Goal: Information Seeking & Learning: Learn about a topic

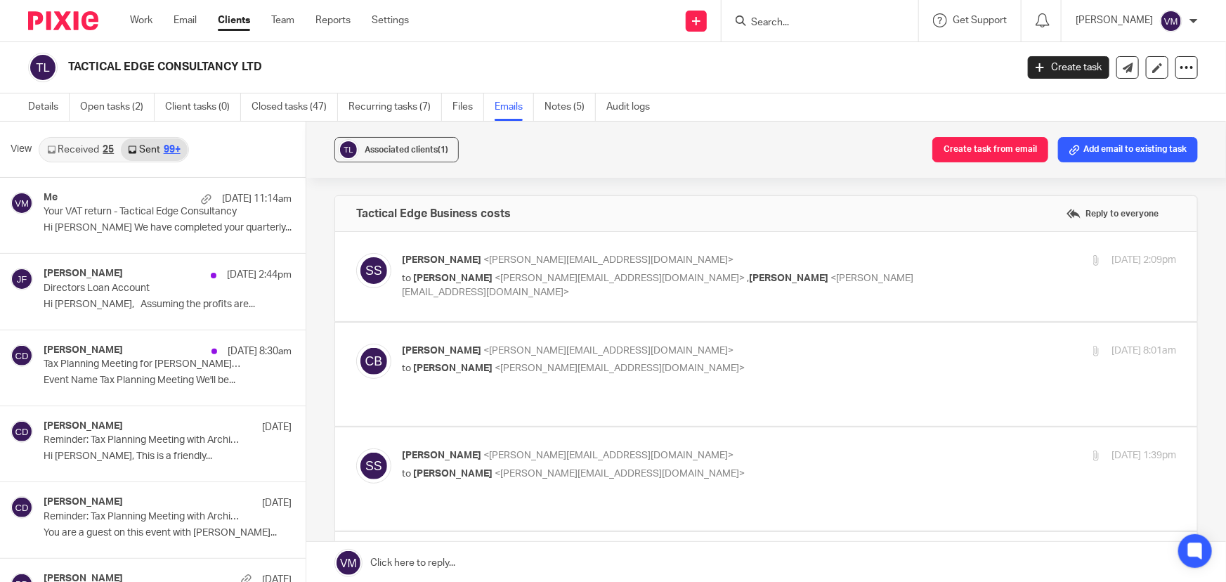
scroll to position [830, 0]
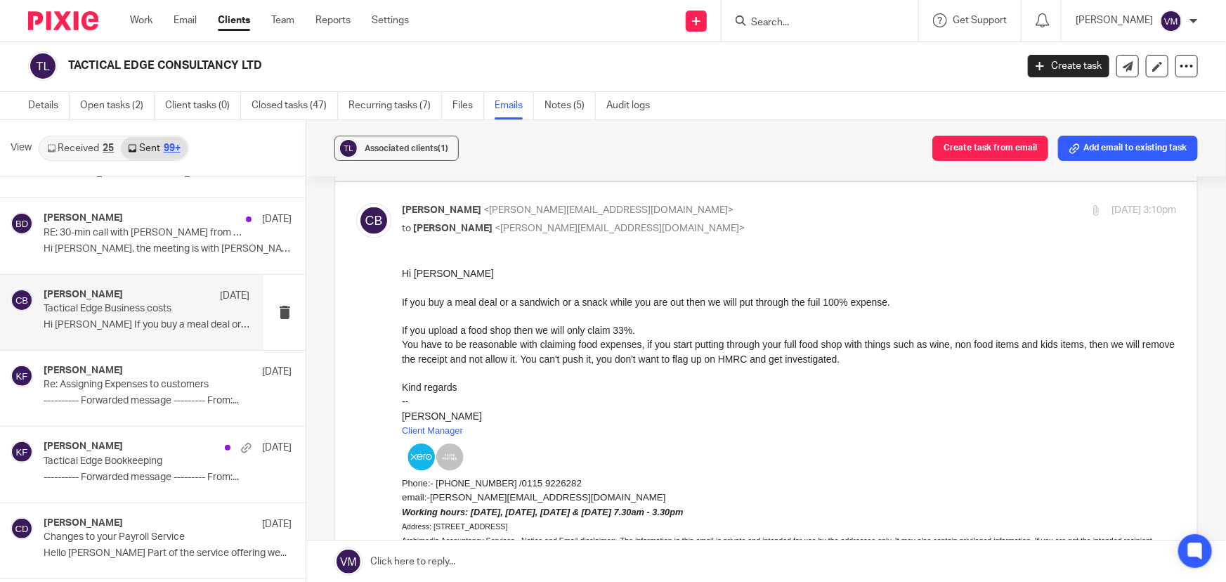
click at [105, 303] on p "Tactical Edge Business costs" at bounding box center [126, 309] width 165 height 12
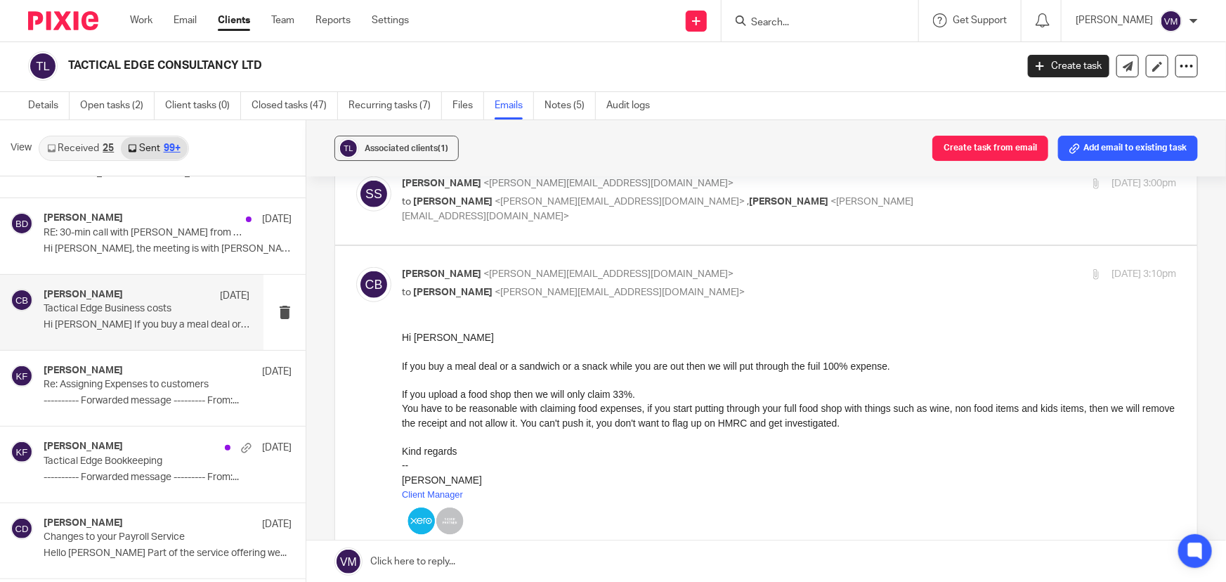
scroll to position [703, 0]
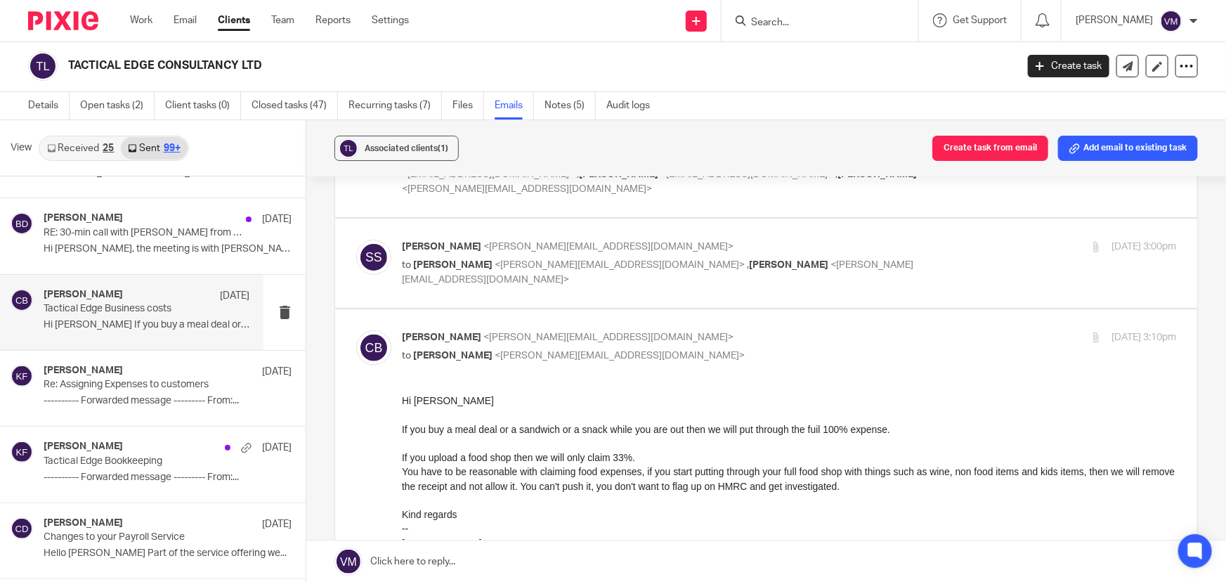
click at [836, 240] on p "Sophie Shakespeare <sophie.shakespeare@tacticaledgeconsultancy.com>" at bounding box center [660, 247] width 516 height 15
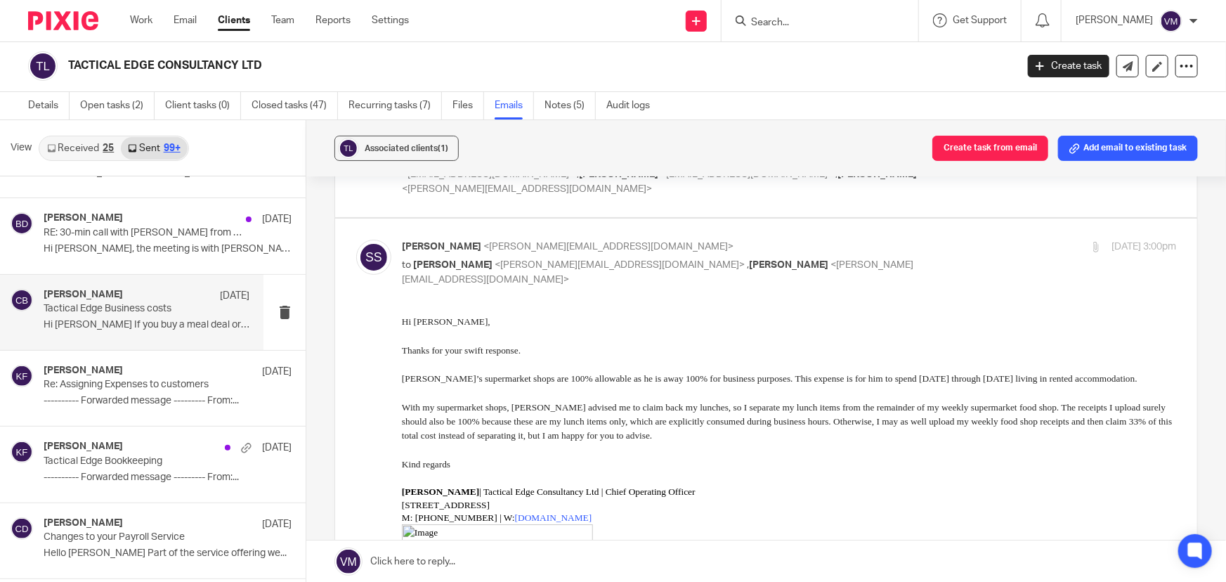
scroll to position [0, 0]
click at [838, 240] on p "Sophie Shakespeare <sophie.shakespeare@tacticaledgeconsultancy.com>" at bounding box center [660, 247] width 516 height 15
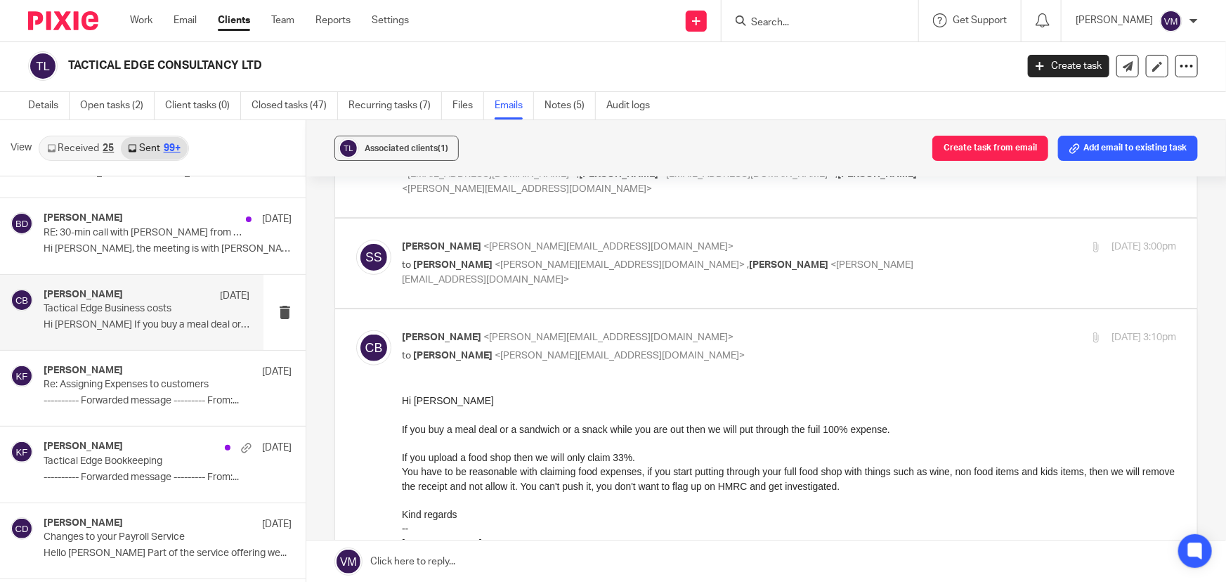
click at [837, 240] on p "Sophie Shakespeare <sophie.shakespeare@tacticaledgeconsultancy.com>" at bounding box center [660, 247] width 516 height 15
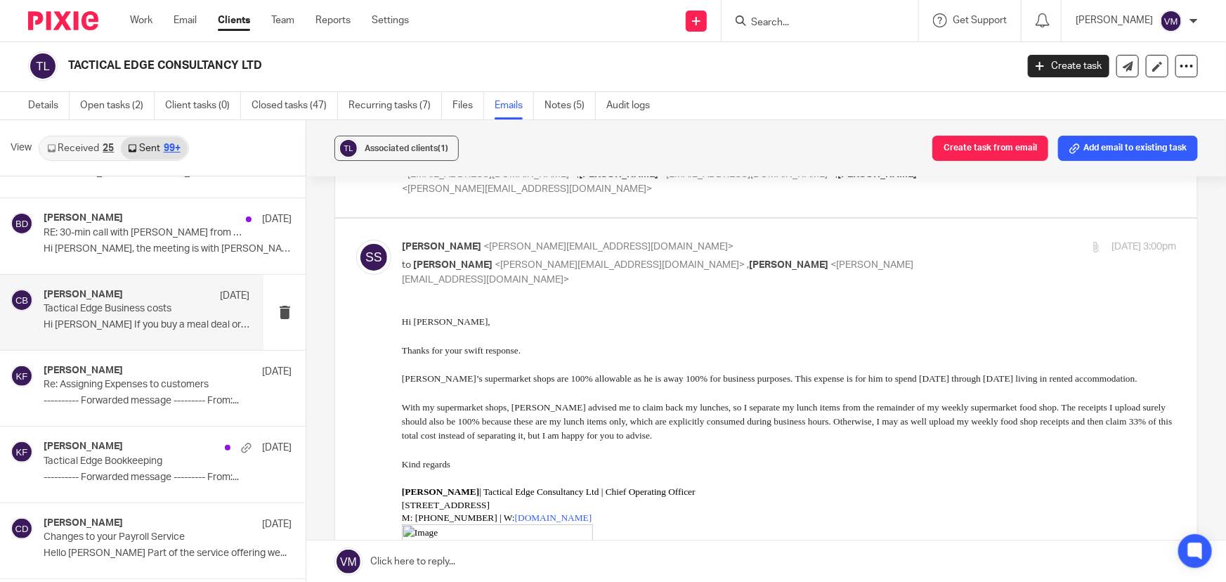
click at [837, 240] on p "Sophie Shakespeare <sophie.shakespeare@tacticaledgeconsultancy.com>" at bounding box center [660, 247] width 516 height 15
checkbox input "false"
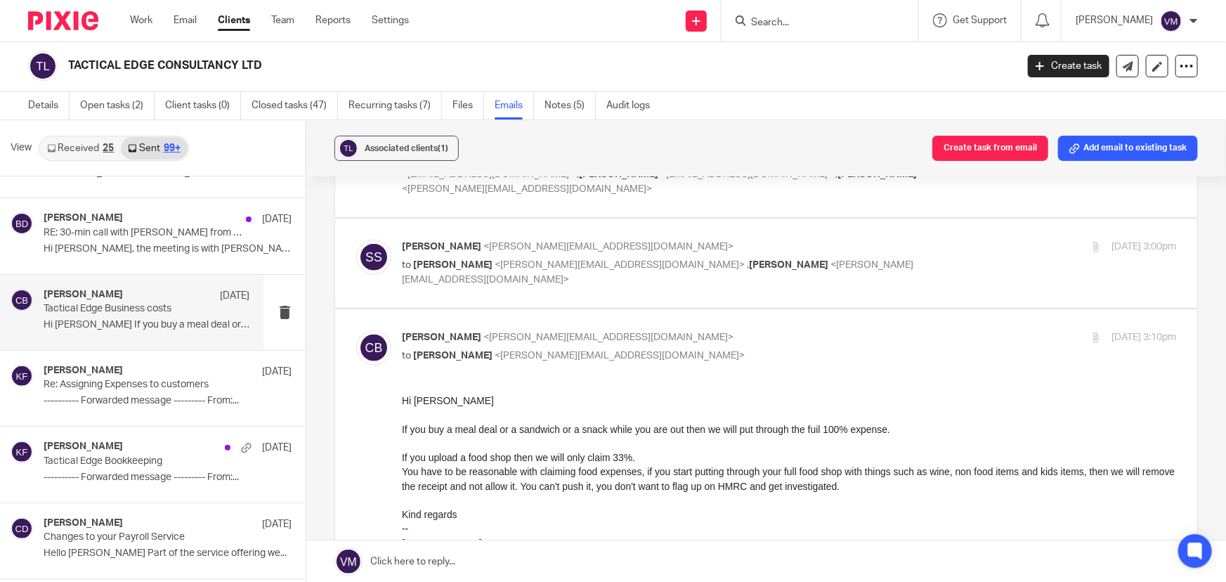
click at [356, 330] on input "checkbox" at bounding box center [356, 330] width 1 height 1
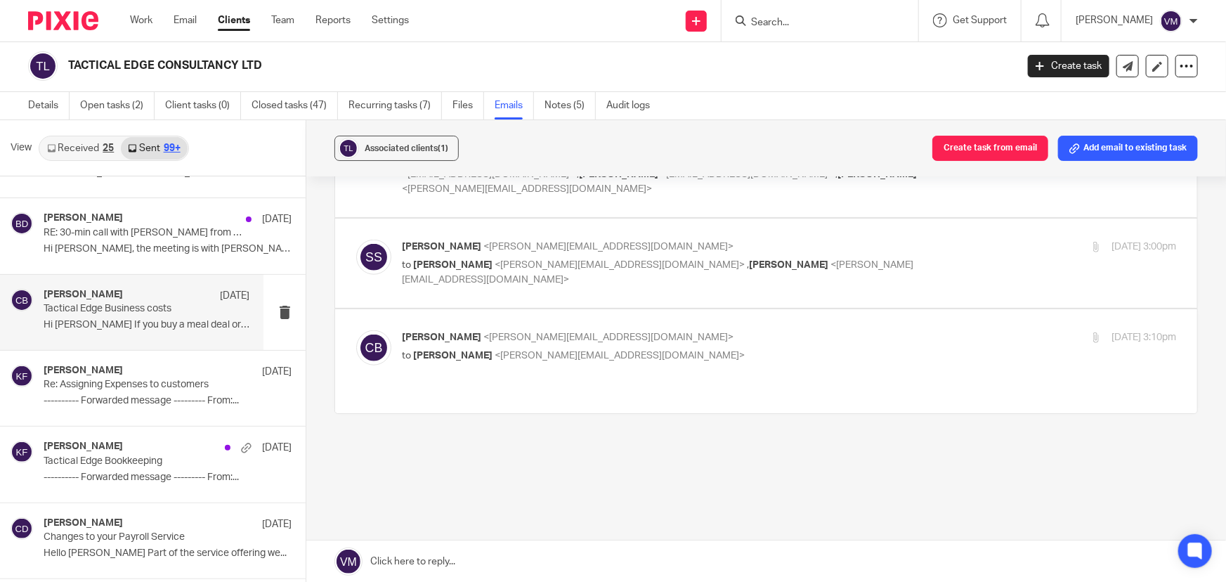
scroll to position [672, 0]
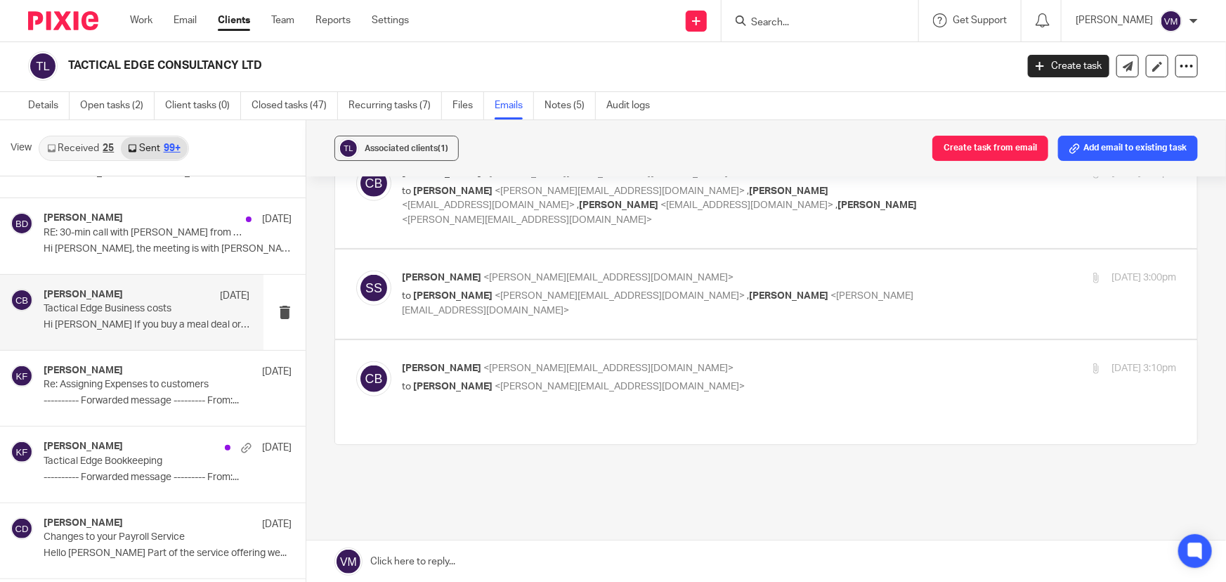
click at [846, 340] on label at bounding box center [766, 391] width 862 height 103
click at [356, 360] on input "checkbox" at bounding box center [356, 360] width 1 height 1
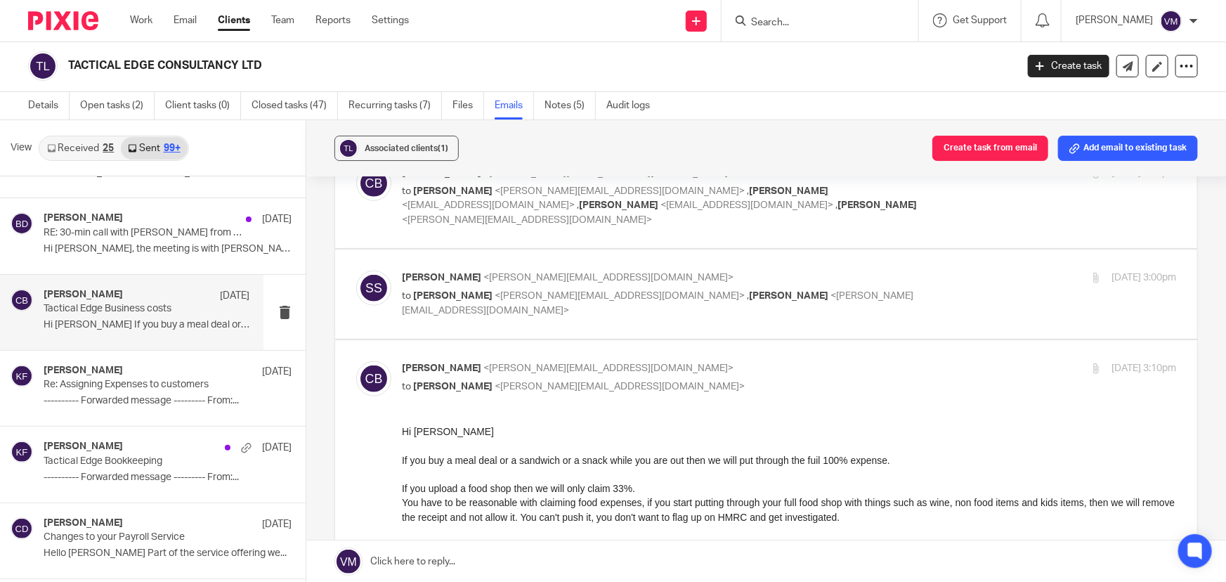
scroll to position [0, 0]
click at [356, 360] on input "checkbox" at bounding box center [356, 360] width 1 height 1
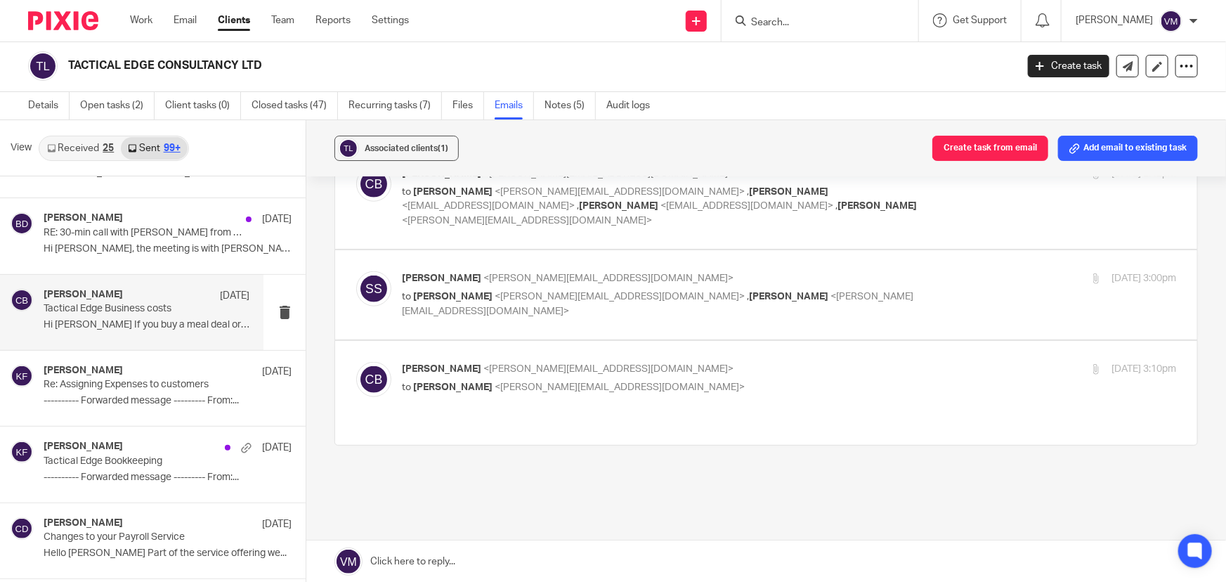
scroll to position [672, 0]
click at [65, 303] on p "Tactical Edge Business costs" at bounding box center [126, 309] width 165 height 12
click at [822, 340] on label at bounding box center [766, 391] width 862 height 103
click at [356, 360] on input "checkbox" at bounding box center [356, 360] width 1 height 1
checkbox input "true"
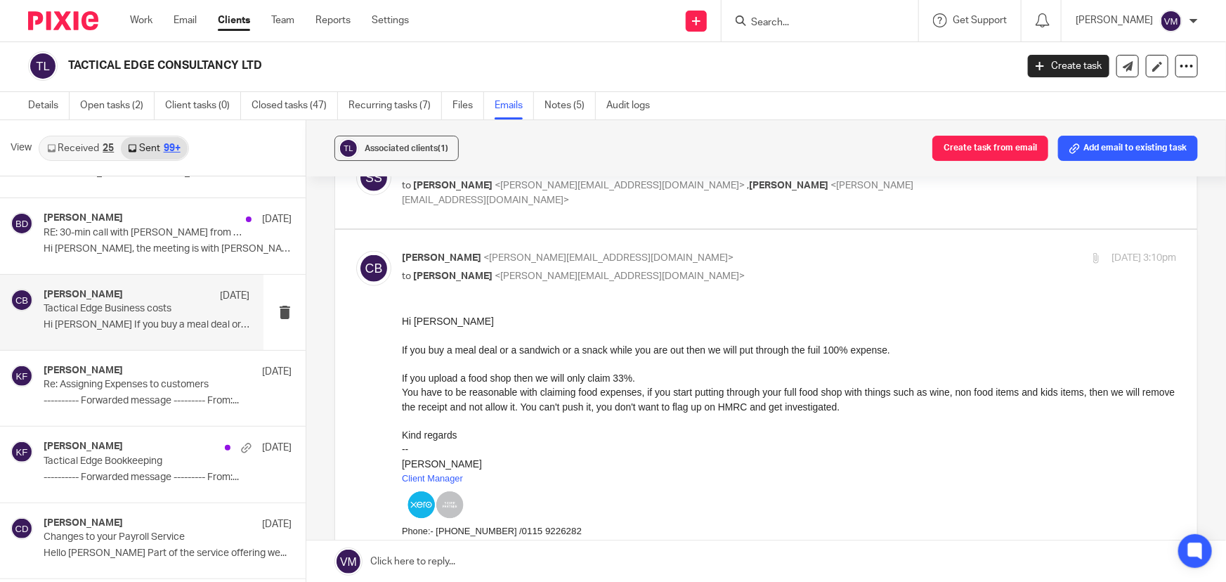
scroll to position [800, 0]
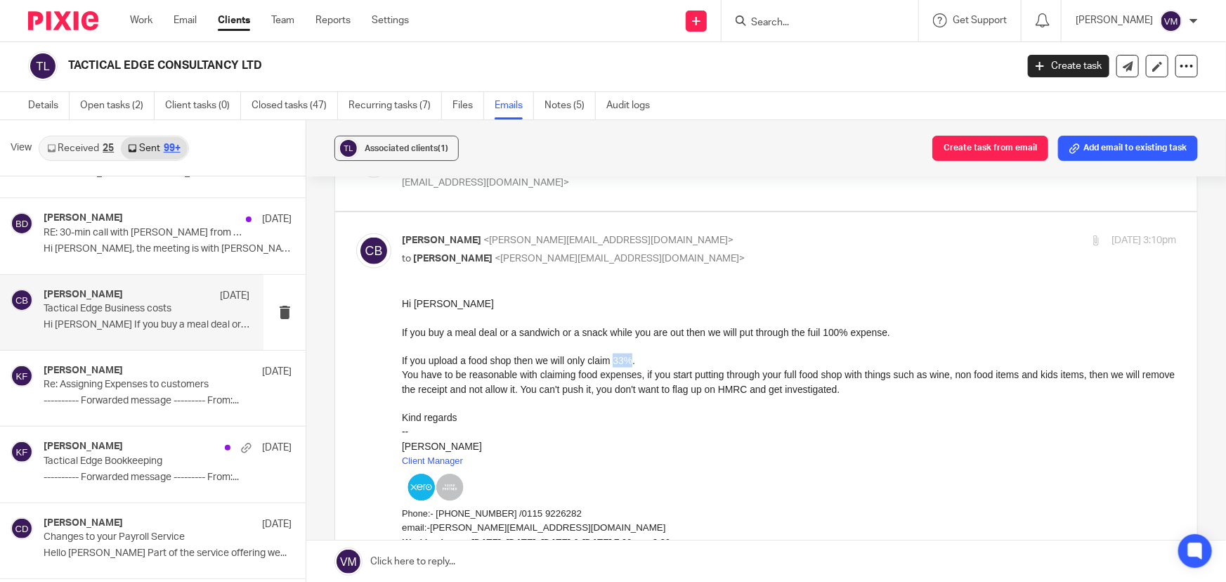
drag, startPoint x: 615, startPoint y: 362, endPoint x: 632, endPoint y: 362, distance: 17.6
click at [632, 362] on div "If you upload a food shop then we will only claim 33%." at bounding box center [789, 360] width 774 height 14
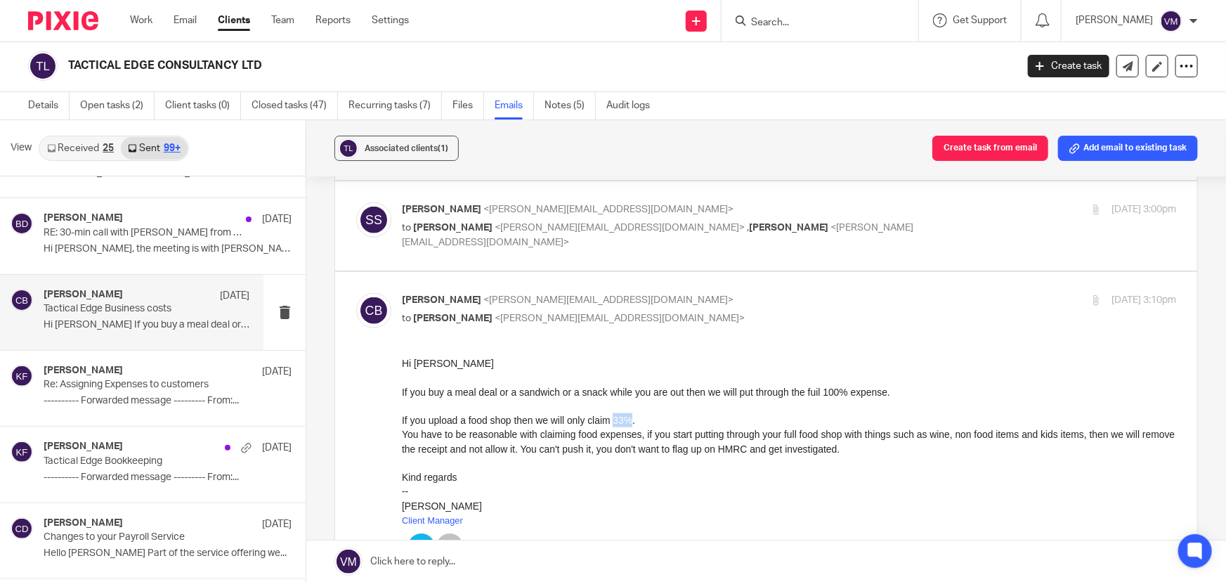
scroll to position [608, 0]
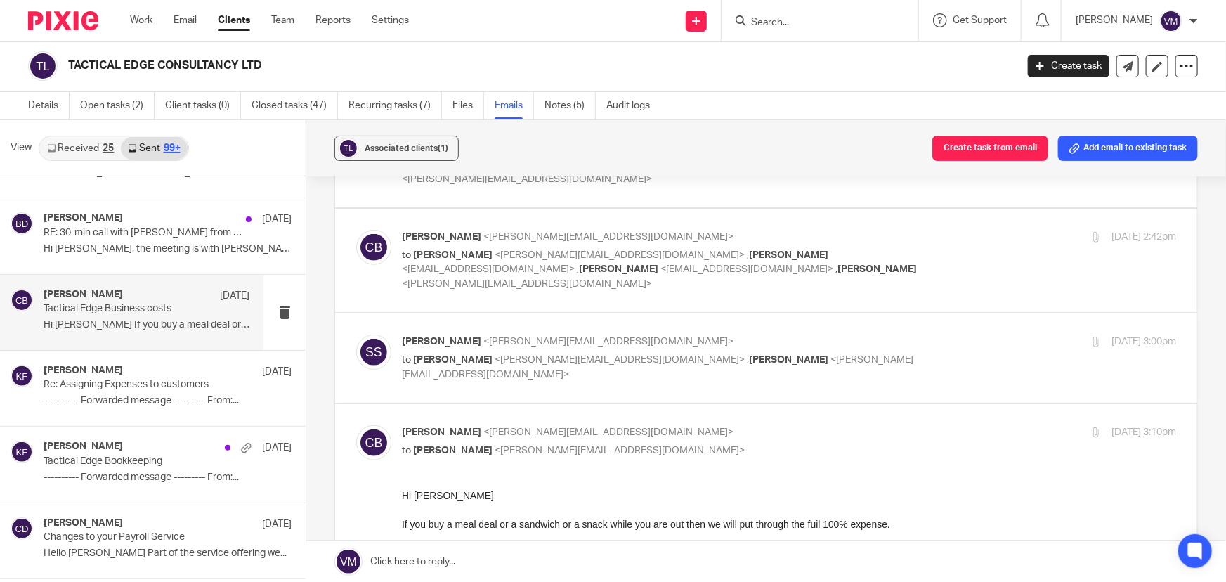
click at [807, 334] on p "Sophie Shakespeare <sophie.shakespeare@tacticaledgeconsultancy.com>" at bounding box center [660, 341] width 516 height 15
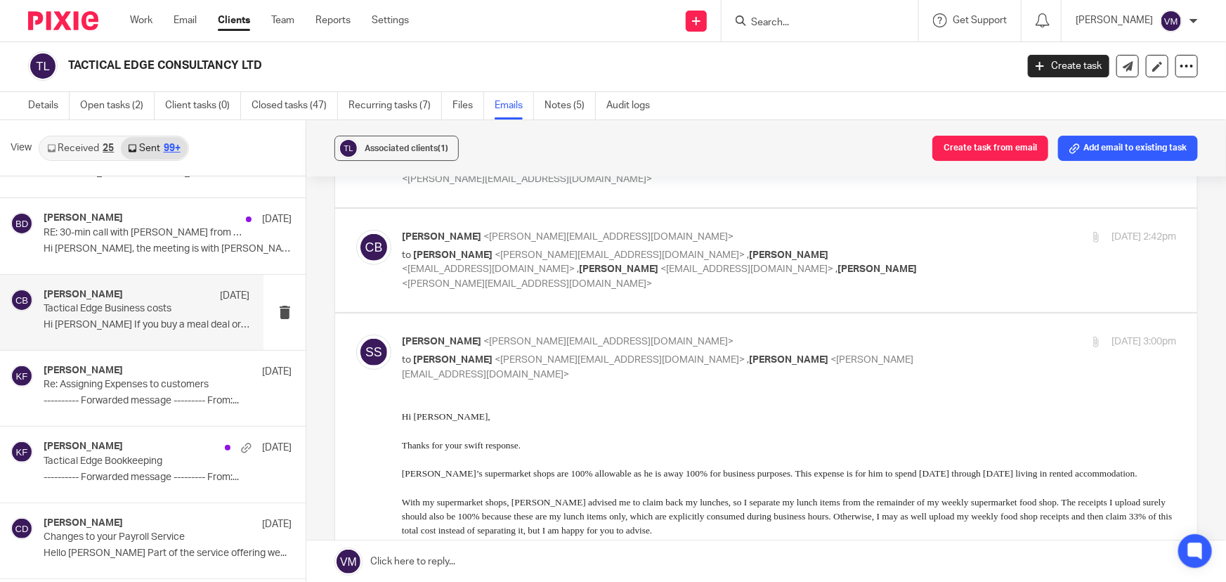
click at [831, 334] on p "Sophie Shakespeare <sophie.shakespeare@tacticaledgeconsultancy.com>" at bounding box center [660, 341] width 516 height 15
checkbox input "false"
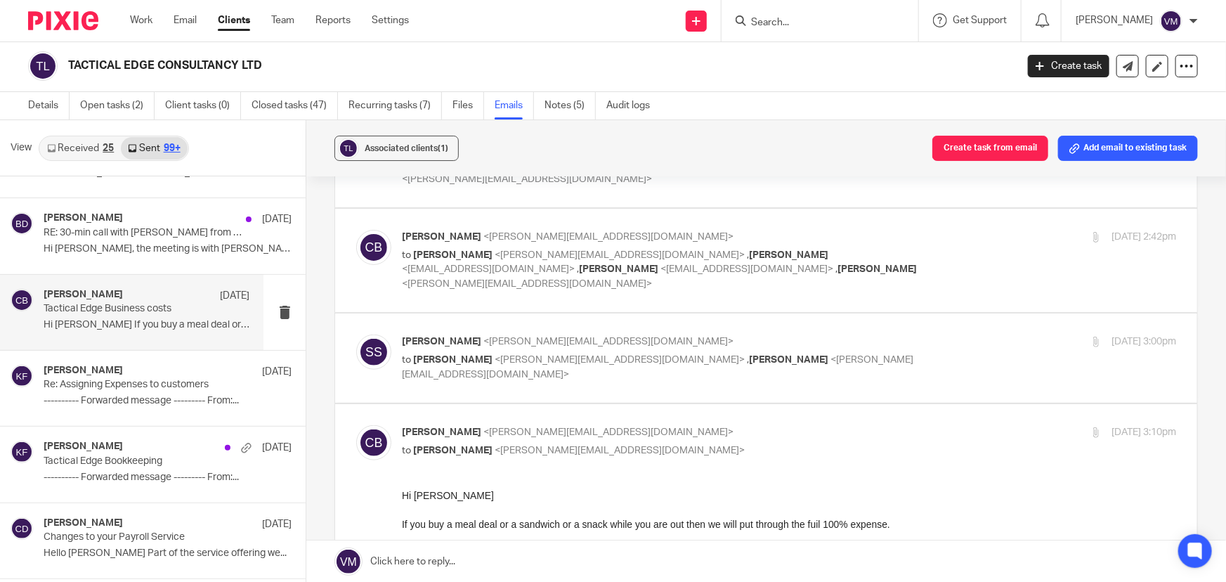
click at [963, 230] on div "Clara Butterworth <clara@archimediaaccounts.co.uk> to Sophie Shakespeare <sophi…" at bounding box center [789, 260] width 774 height 61
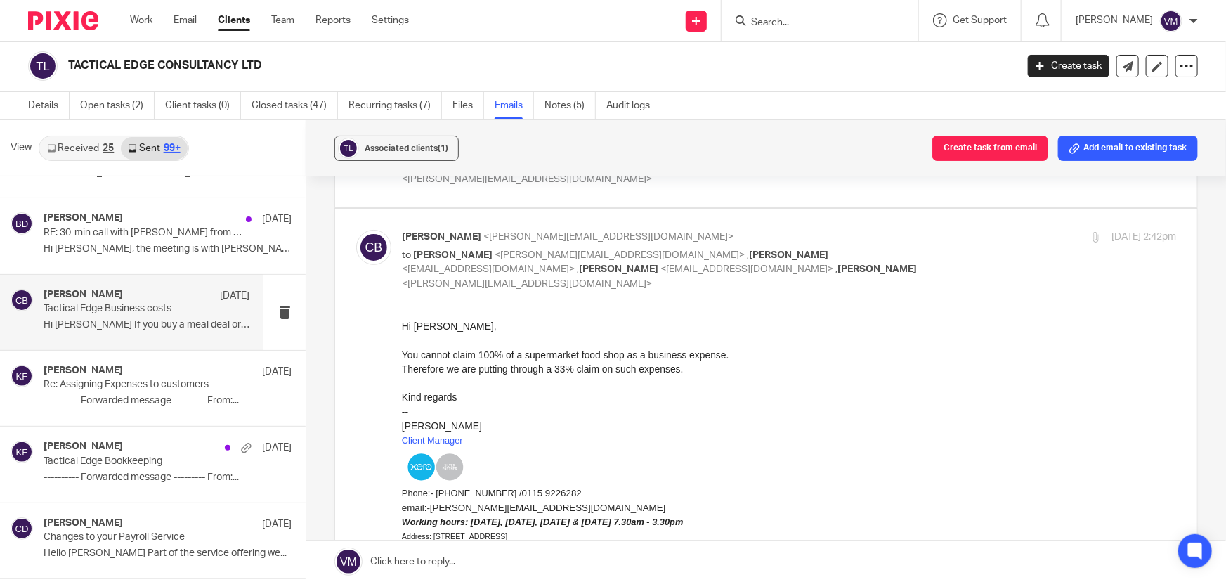
scroll to position [0, 0]
click at [958, 230] on div "23 Sep 2024 2:42pm" at bounding box center [1047, 237] width 258 height 15
checkbox input "false"
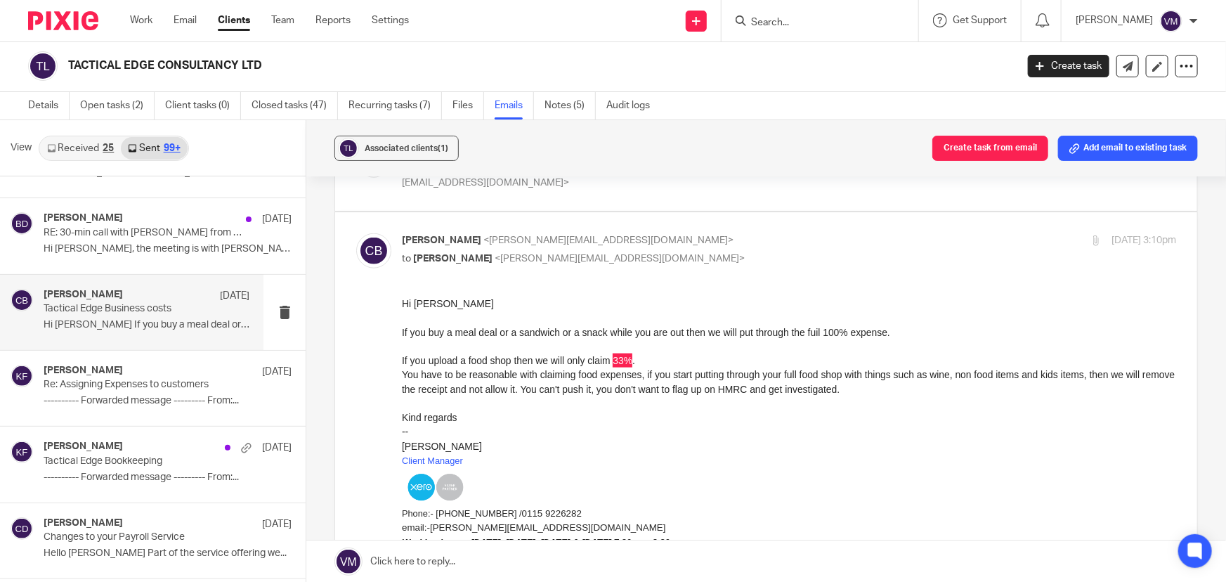
click at [918, 233] on div "23 Sep 2024 3:10pm" at bounding box center [1047, 240] width 258 height 15
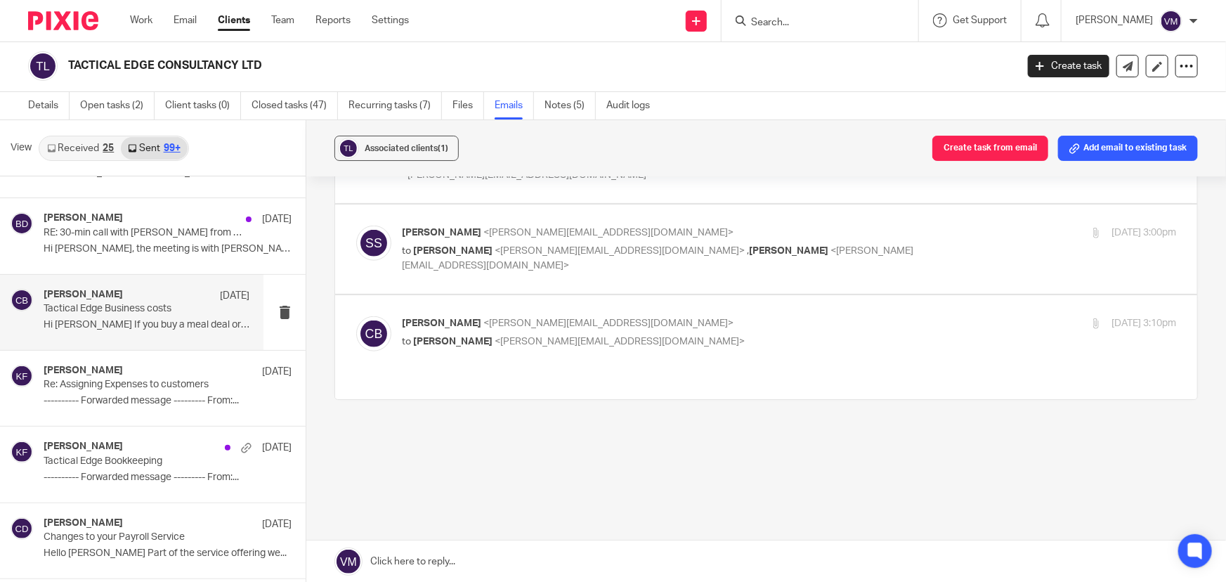
scroll to position [672, 0]
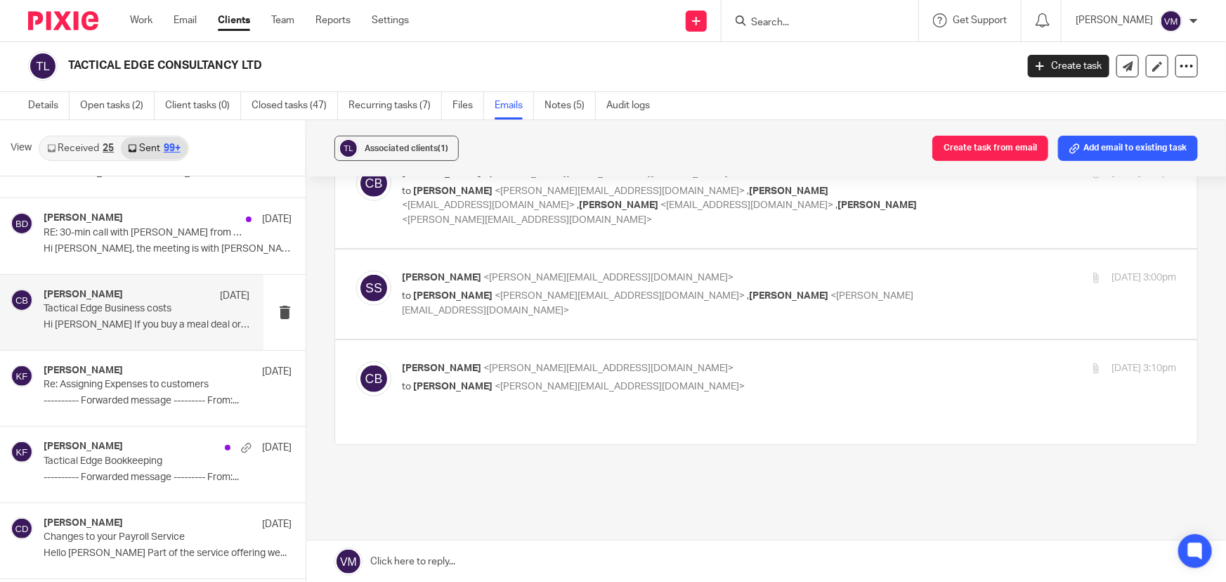
click at [897, 340] on label at bounding box center [766, 391] width 862 height 103
click at [356, 360] on input "checkbox" at bounding box center [356, 360] width 1 height 1
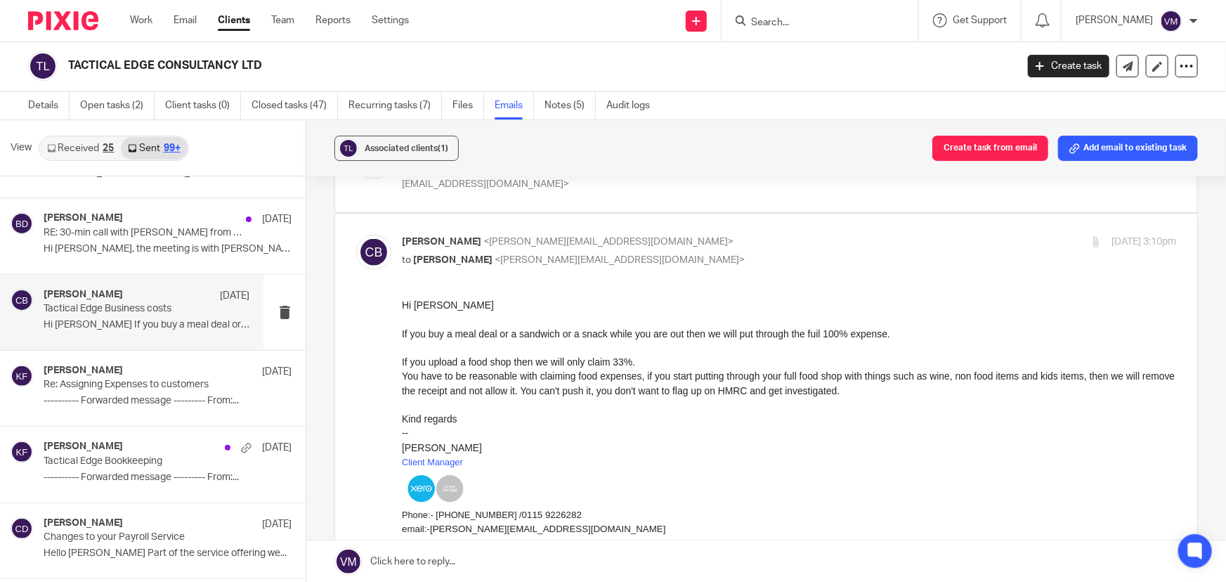
scroll to position [800, 0]
drag, startPoint x: 795, startPoint y: 639, endPoint x: 892, endPoint y: 398, distance: 260.5
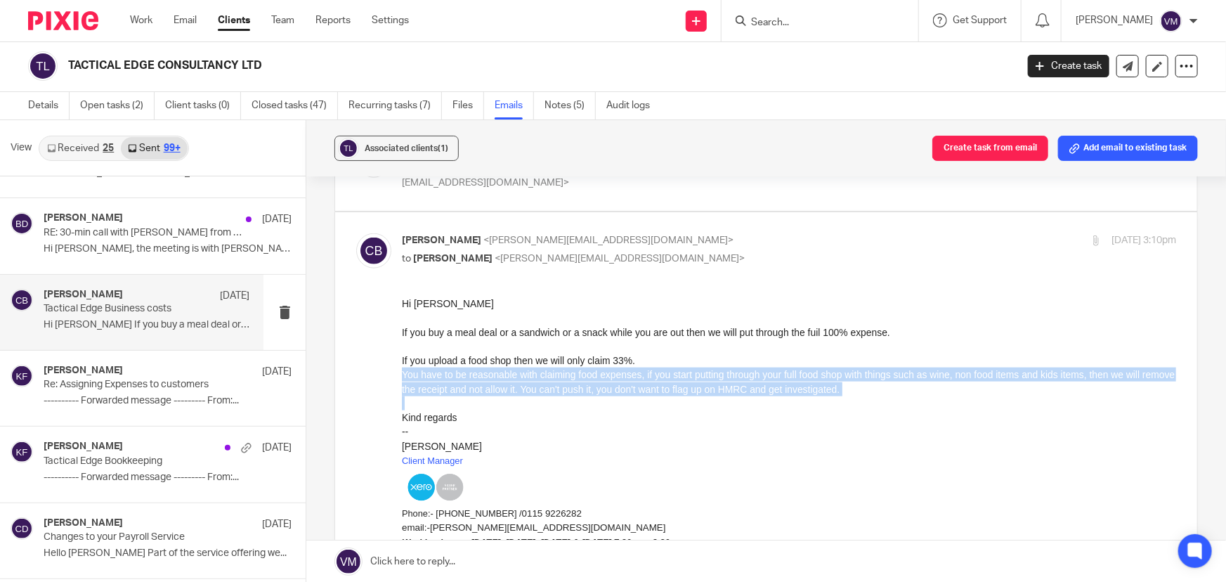
drag, startPoint x: 403, startPoint y: 375, endPoint x: 907, endPoint y: 396, distance: 504.3
click at [907, 396] on div "Hi Sophie If you buy a meal deal or a sandwich or a snack while you are out the…" at bounding box center [789, 479] width 774 height 364
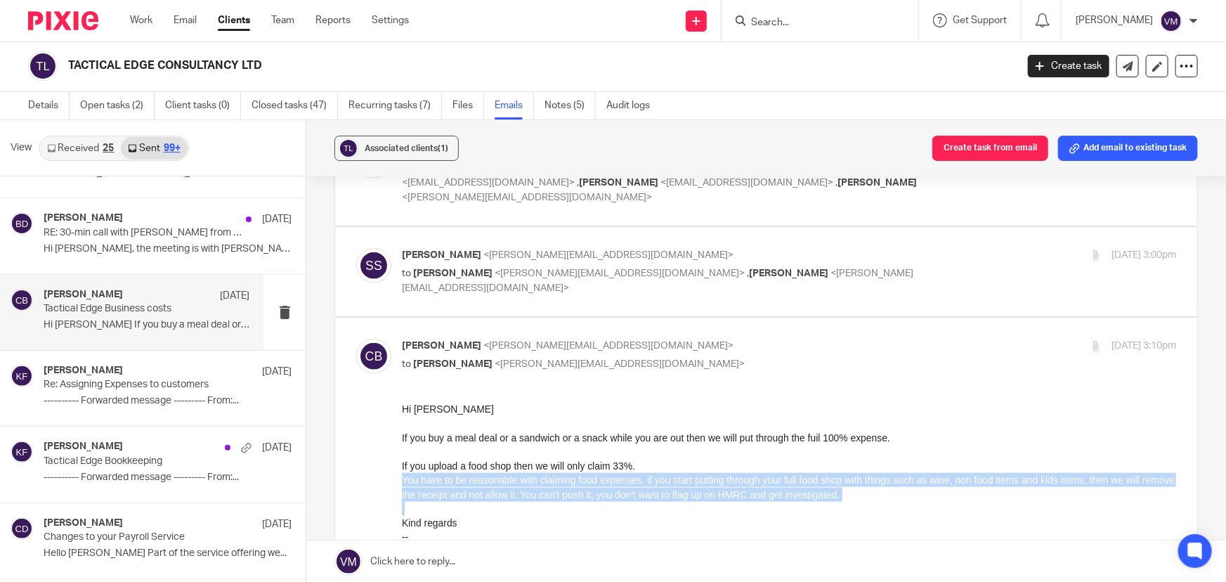
scroll to position [672, 0]
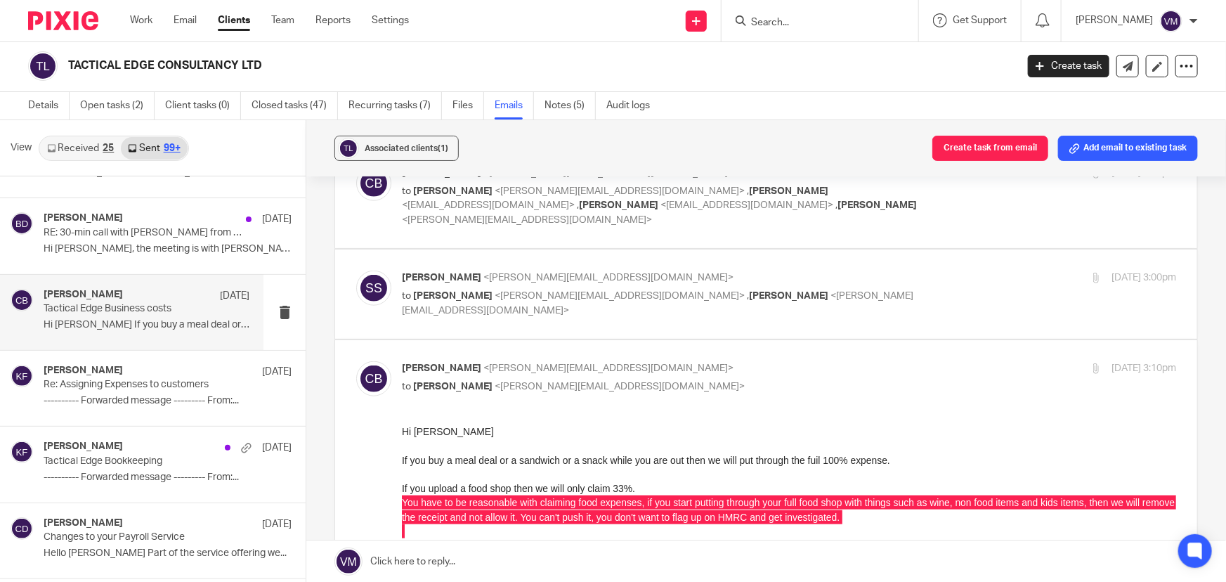
click at [871, 361] on p "Clara Butterworth <clara@archimediaaccounts.co.uk>" at bounding box center [660, 368] width 516 height 15
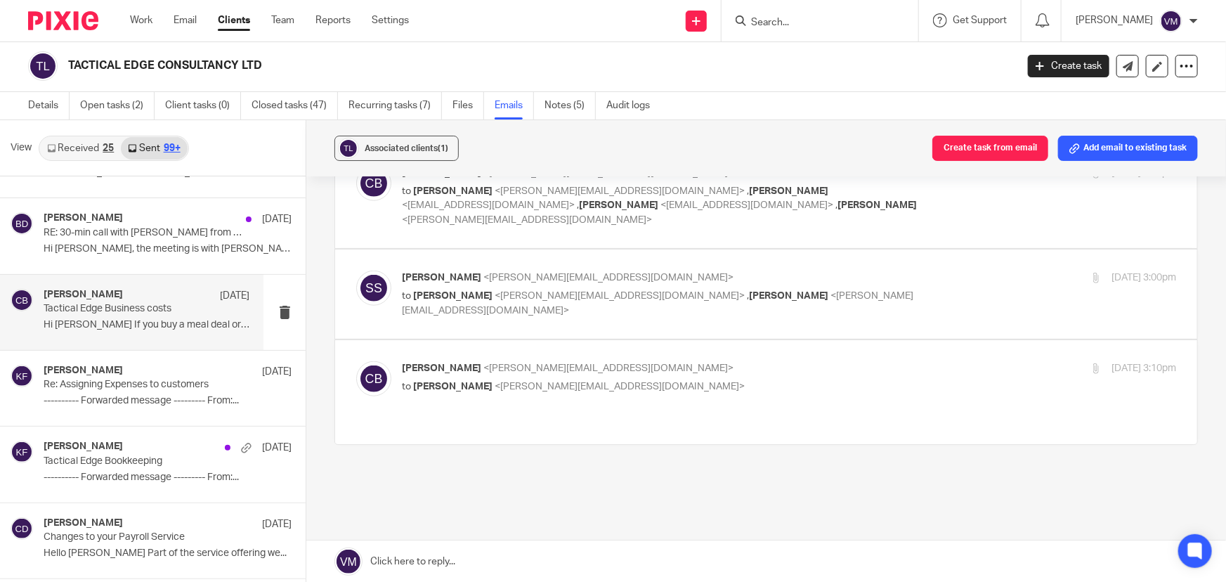
click at [871, 361] on p "Clara Butterworth <clara@archimediaaccounts.co.uk>" at bounding box center [660, 368] width 516 height 15
checkbox input "true"
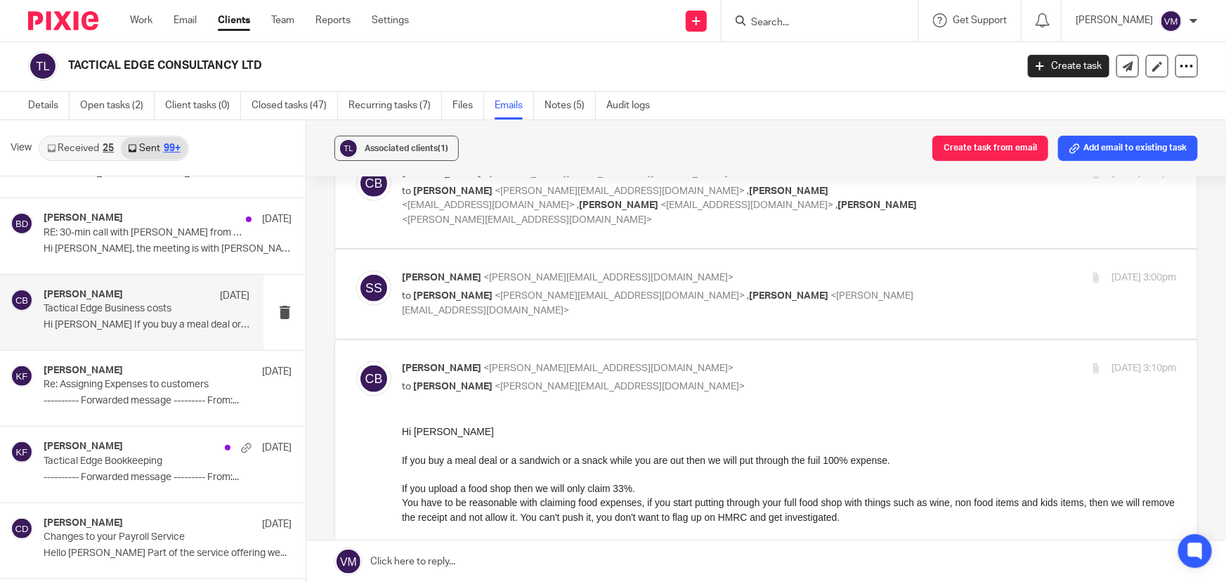
scroll to position [0, 0]
click at [825, 271] on div "Sophie Shakespeare <sophie.shakespeare@tacticaledgeconsultancy.com> to Clara Bu…" at bounding box center [660, 294] width 516 height 47
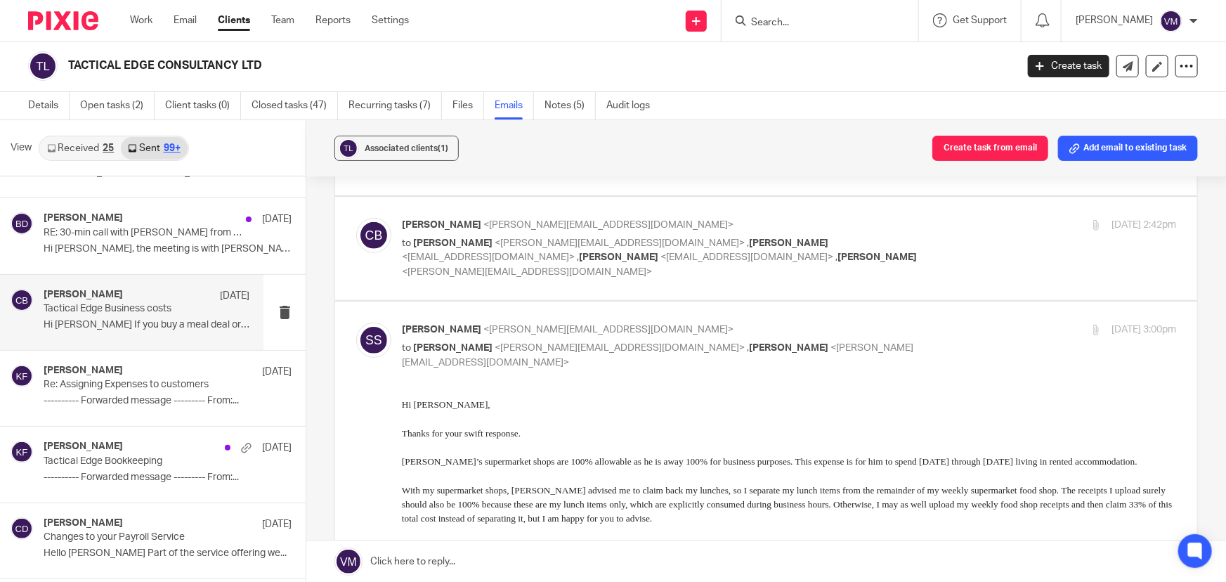
scroll to position [608, 0]
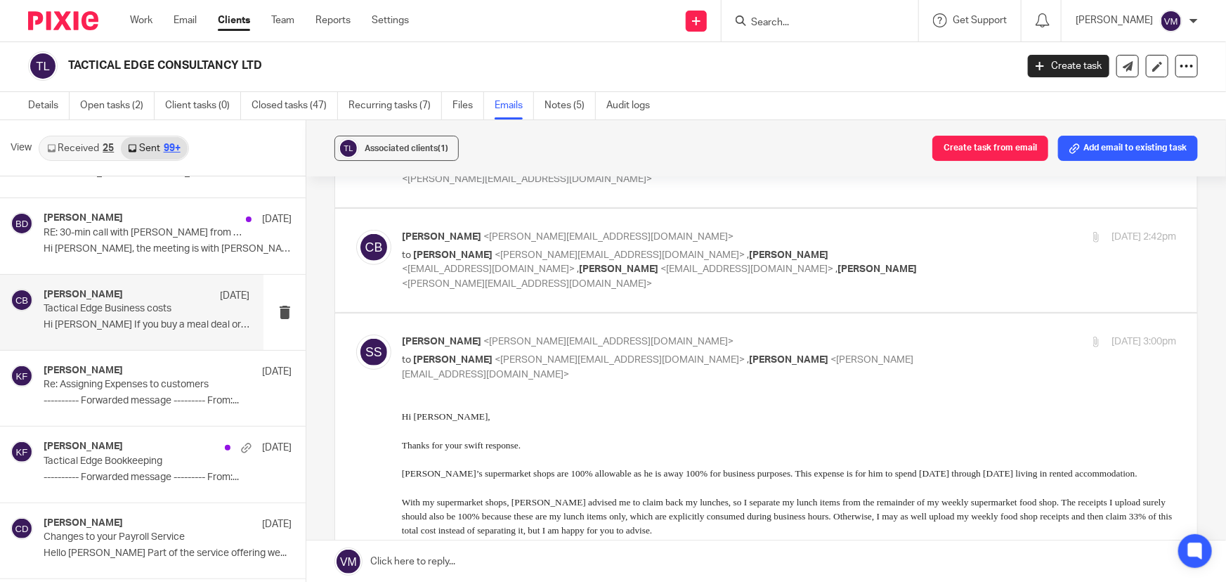
click at [356, 334] on input "checkbox" at bounding box center [356, 334] width 1 height 1
checkbox input "false"
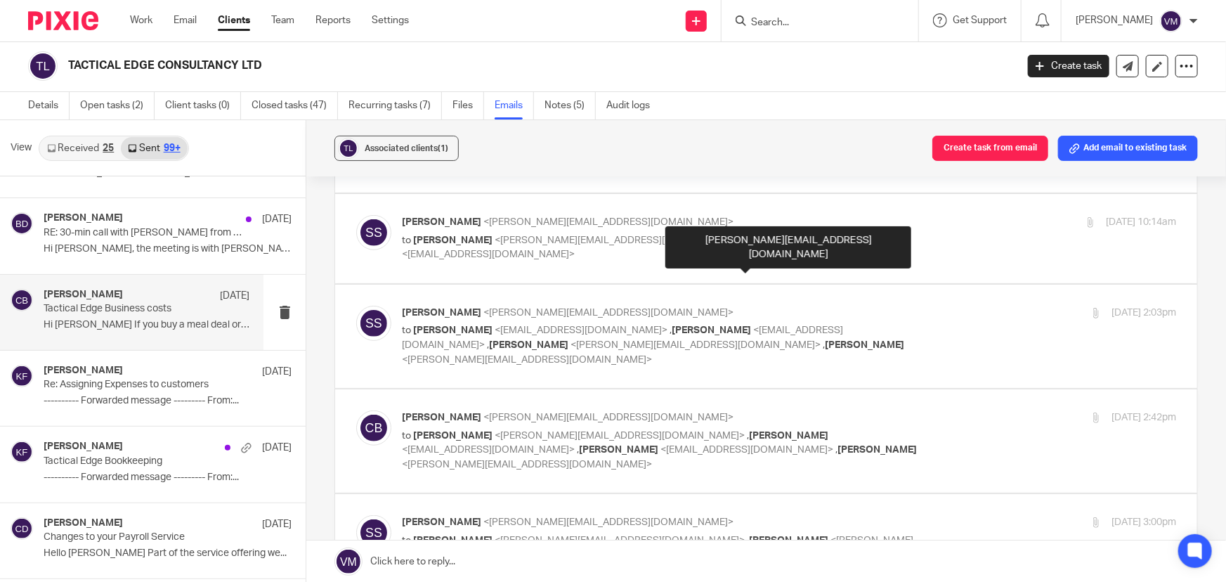
scroll to position [480, 0]
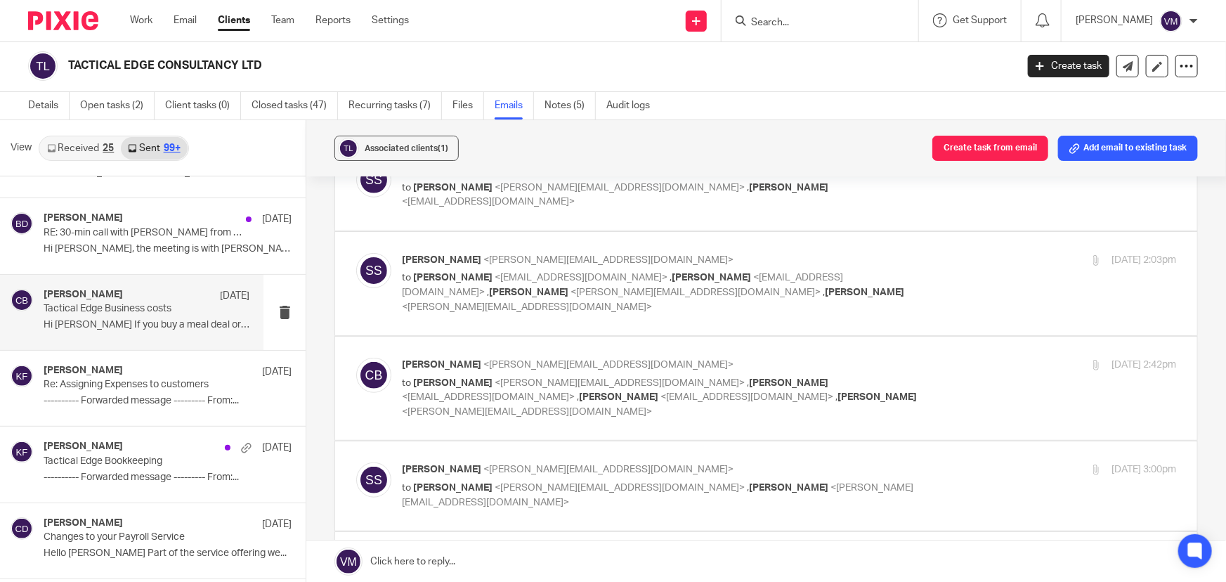
click at [924, 253] on div "23 Sep 2024 2:03pm" at bounding box center [1047, 260] width 258 height 15
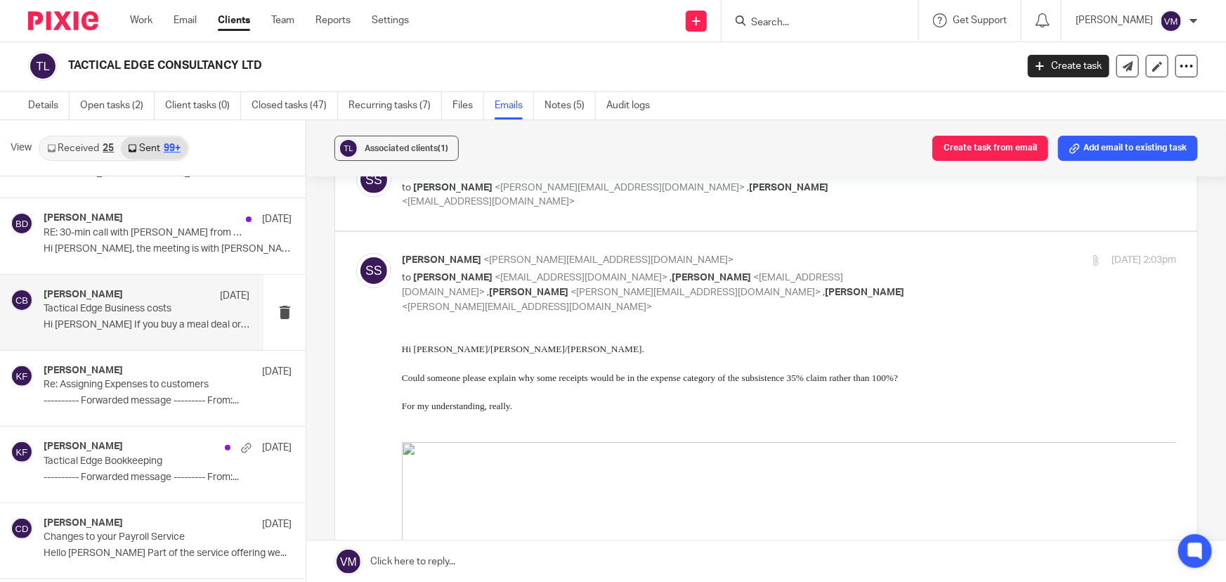
scroll to position [0, 0]
click at [929, 253] on div "23 Sep 2024 2:03pm" at bounding box center [1047, 260] width 258 height 15
checkbox input "false"
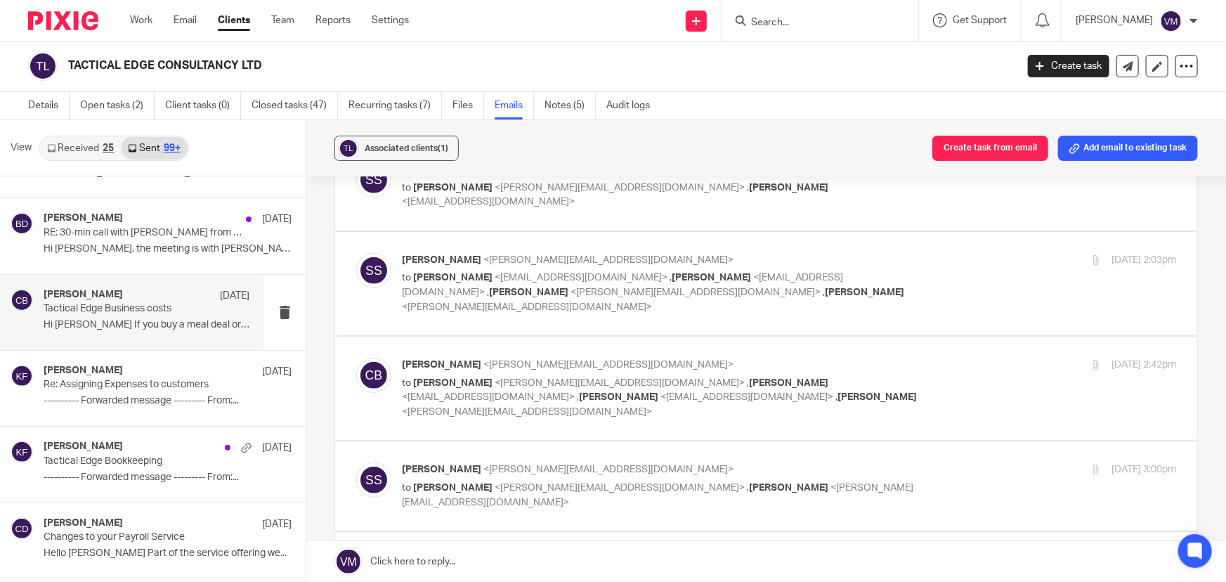
click at [975, 358] on div "23 Sep 2024 2:42pm" at bounding box center [1047, 365] width 258 height 15
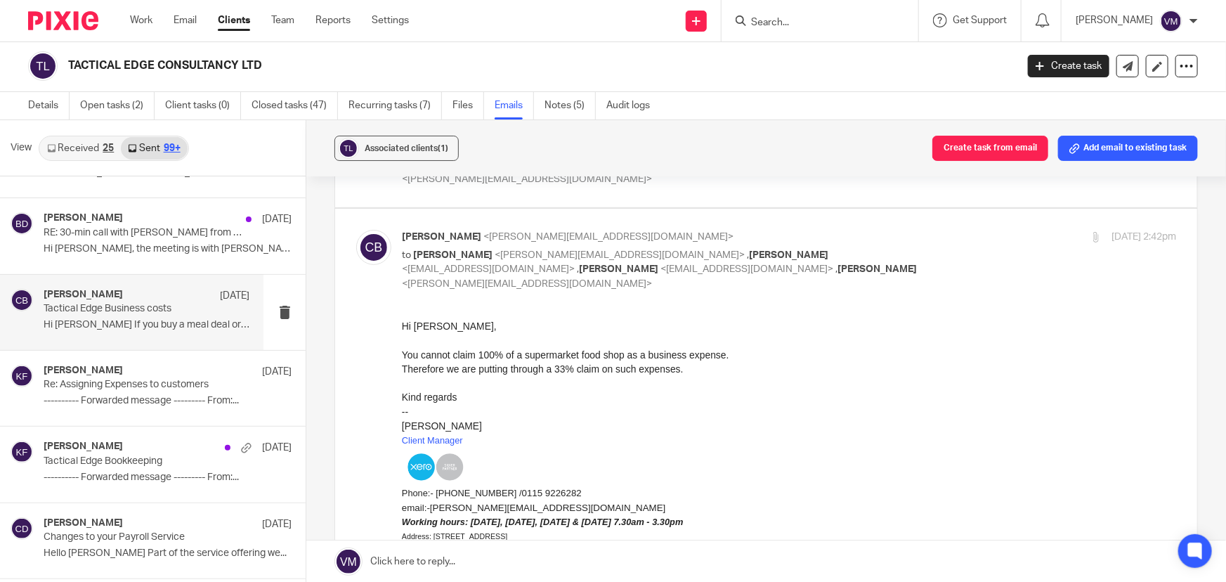
scroll to position [544, 0]
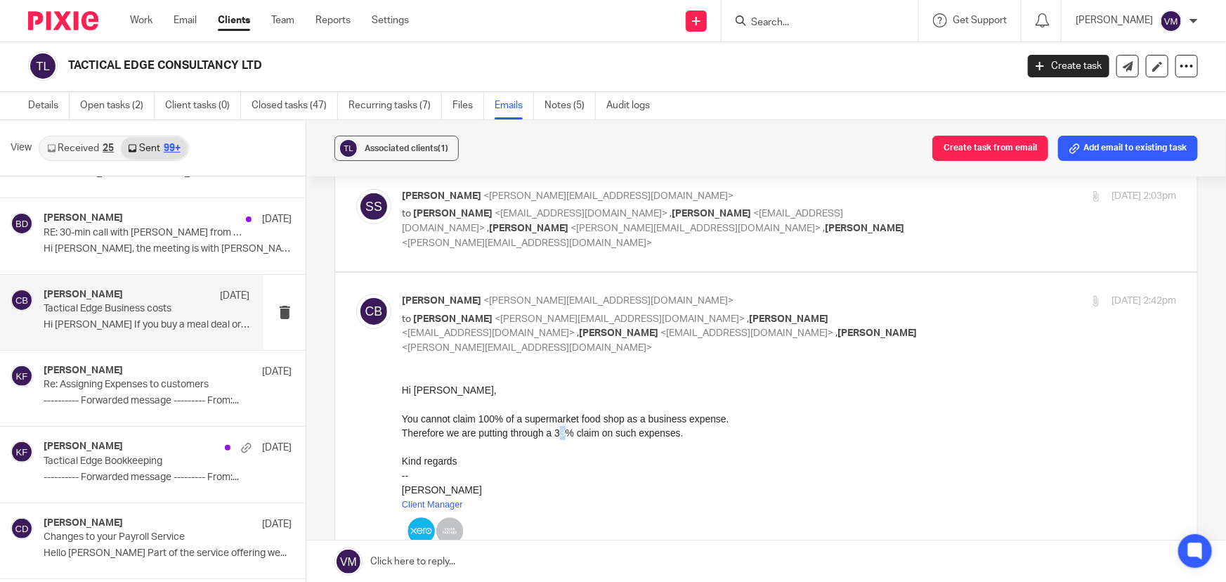
click at [564, 434] on div "Therefore we are putting through a 33% claim on such expenses." at bounding box center [789, 433] width 774 height 14
click at [565, 438] on div "Therefore we are putting through a 33% claim on such expenses." at bounding box center [789, 433] width 774 height 14
click at [564, 435] on div "Therefore we are putting through a 33% claim on such expenses." at bounding box center [789, 433] width 774 height 14
click at [948, 294] on div "23 Sep 2024 2:42pm" at bounding box center [1047, 301] width 258 height 15
checkbox input "false"
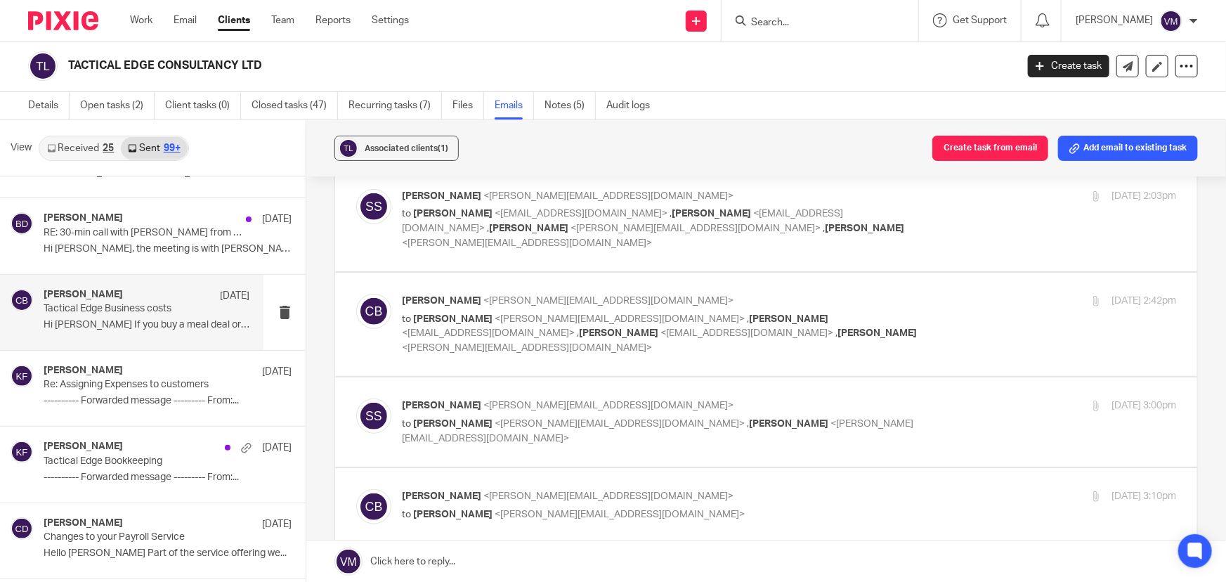
click at [918, 398] on div "23 Sep 2024 3:00pm" at bounding box center [1047, 405] width 258 height 15
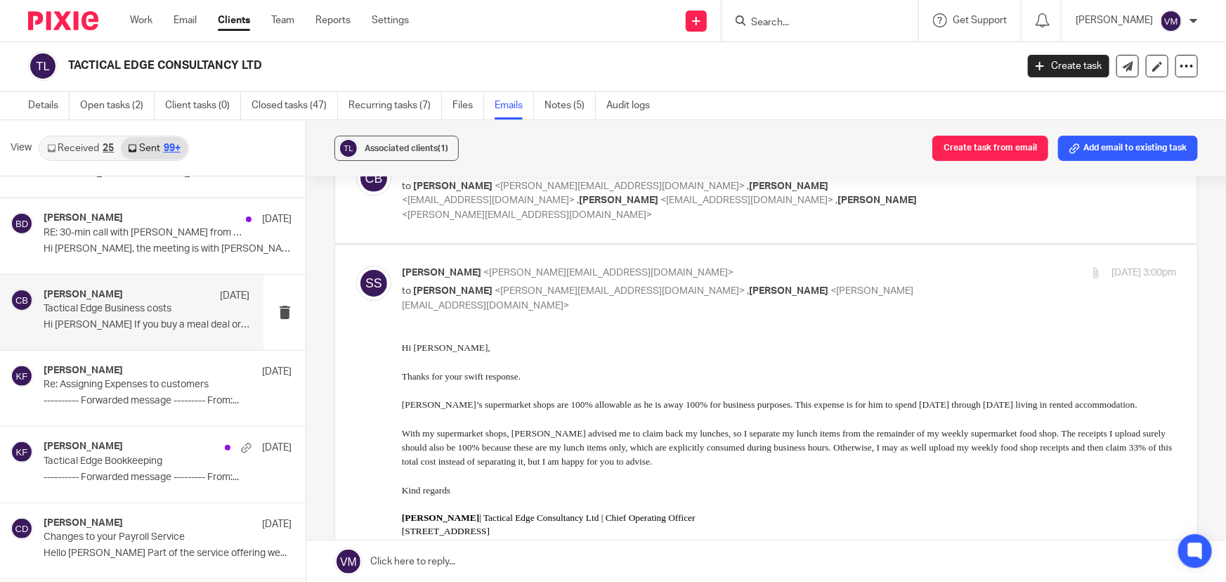
scroll to position [672, 0]
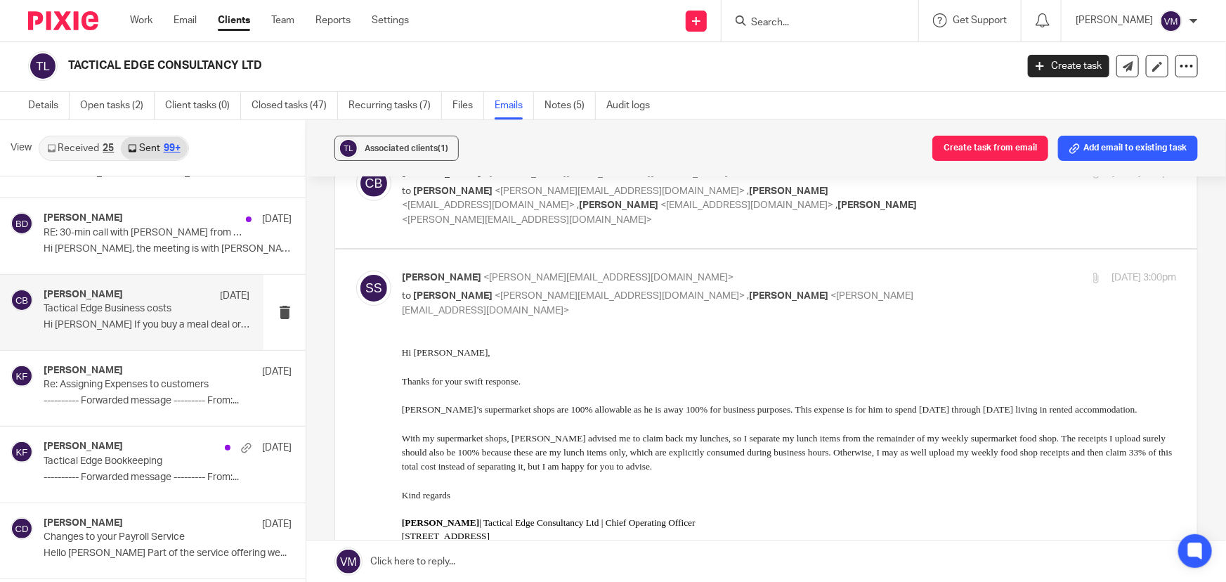
click at [356, 270] on input "checkbox" at bounding box center [356, 270] width 1 height 1
checkbox input "false"
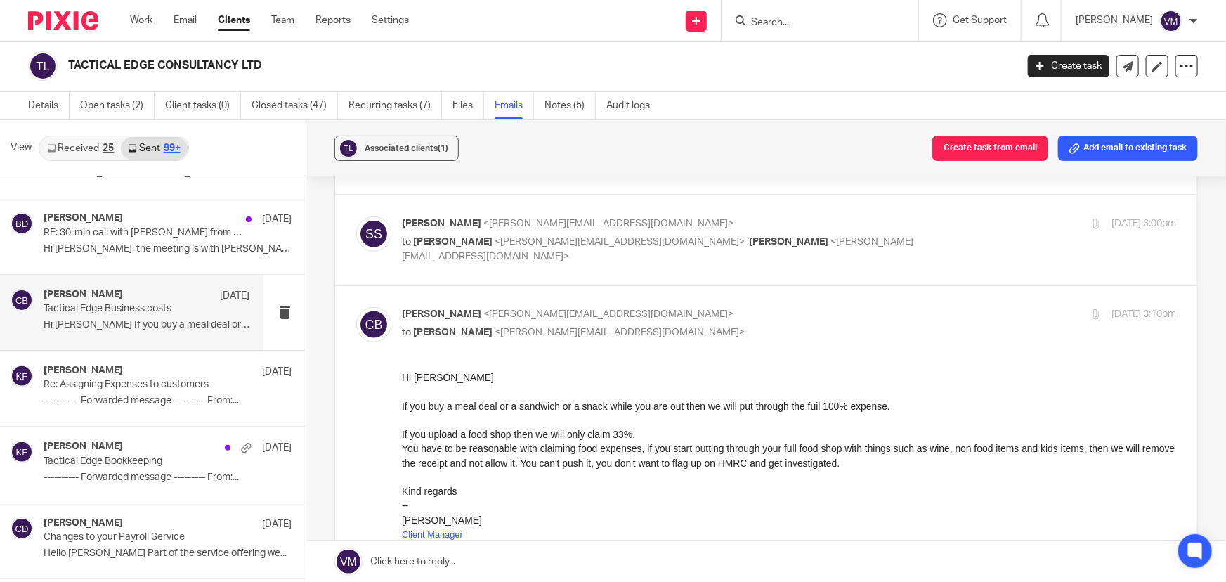
scroll to position [800, 0]
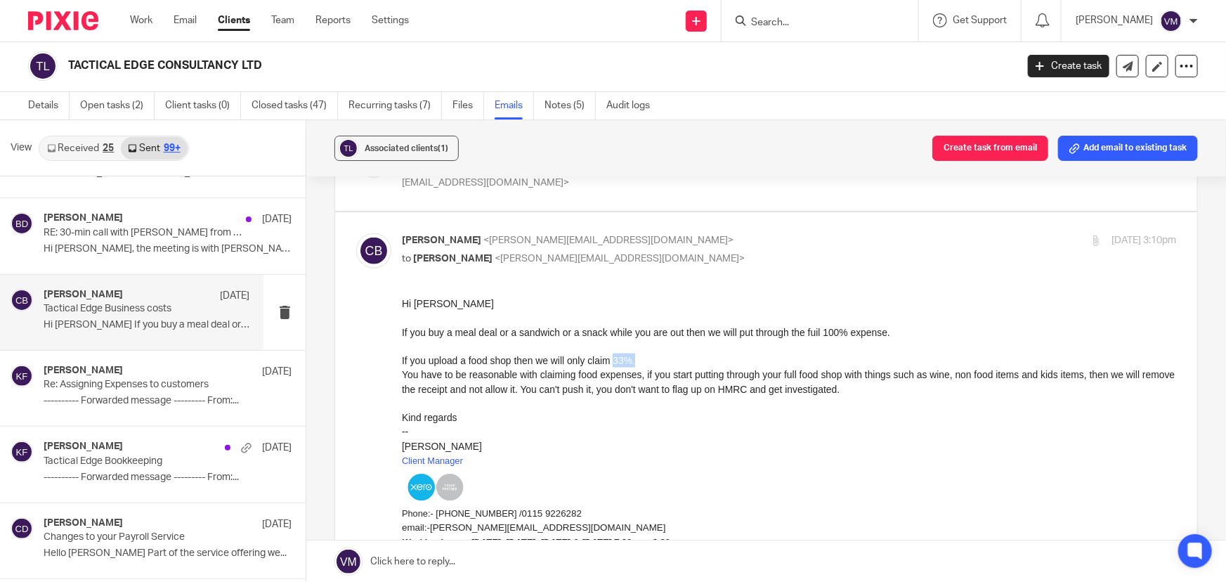
drag, startPoint x: 618, startPoint y: 357, endPoint x: 637, endPoint y: 360, distance: 19.3
click at [637, 360] on div "If you upload a food shop then we will only claim 33%." at bounding box center [789, 360] width 774 height 14
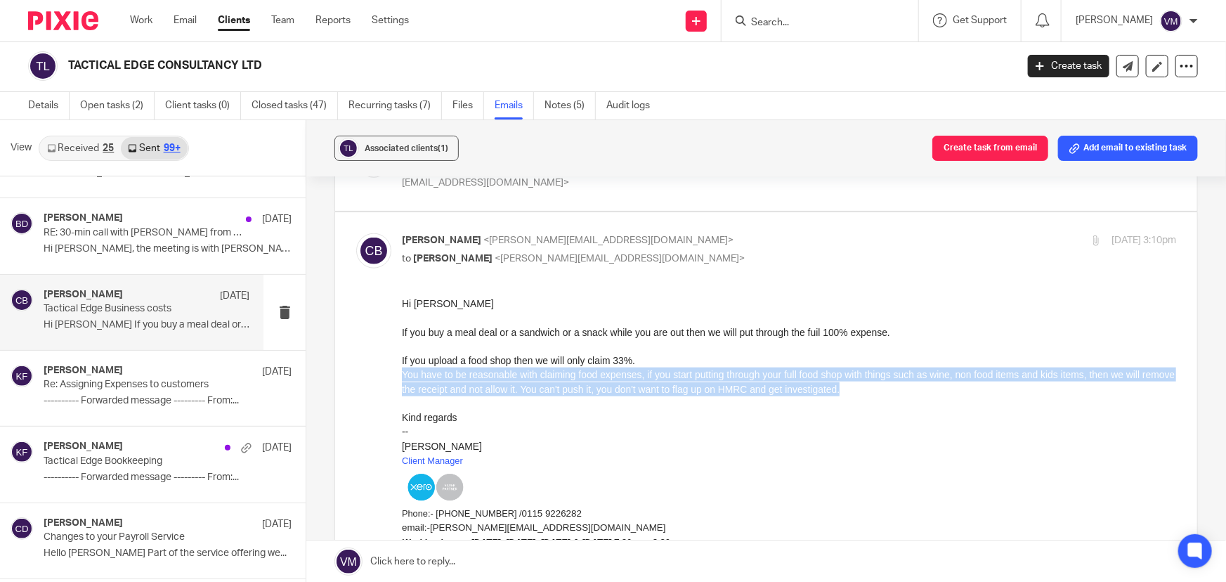
drag, startPoint x: 885, startPoint y: 390, endPoint x: 481, endPoint y: 410, distance: 404.6
click at [402, 374] on html "Hi Sophie If you buy a meal deal or a sandwich or a snack while you are out the…" at bounding box center [789, 496] width 774 height 398
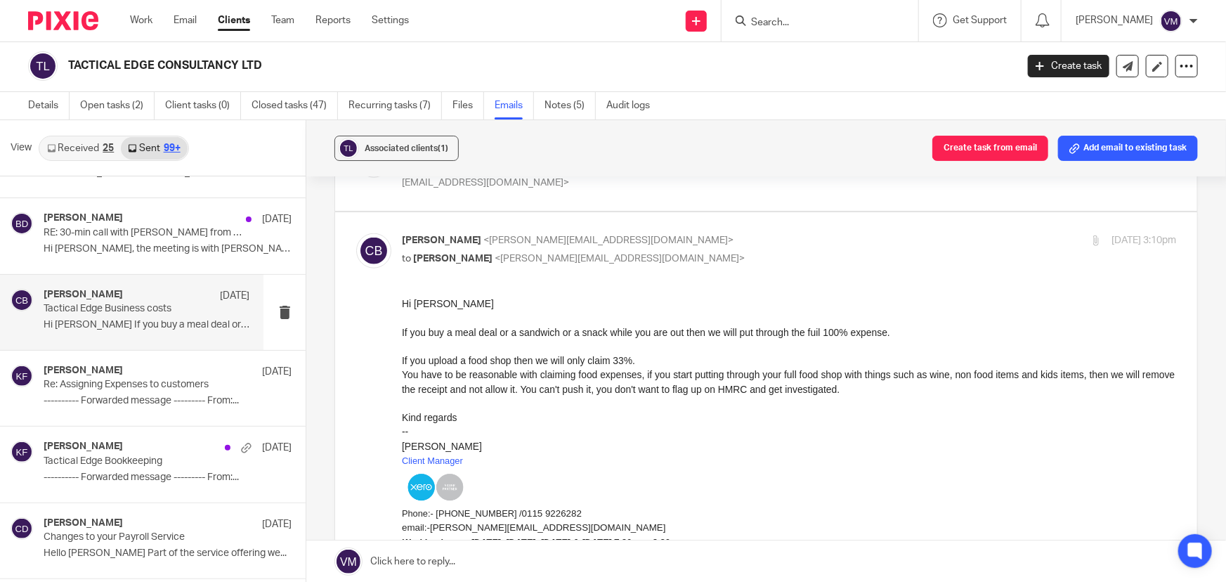
click at [880, 412] on div "Kind regards" at bounding box center [789, 417] width 774 height 14
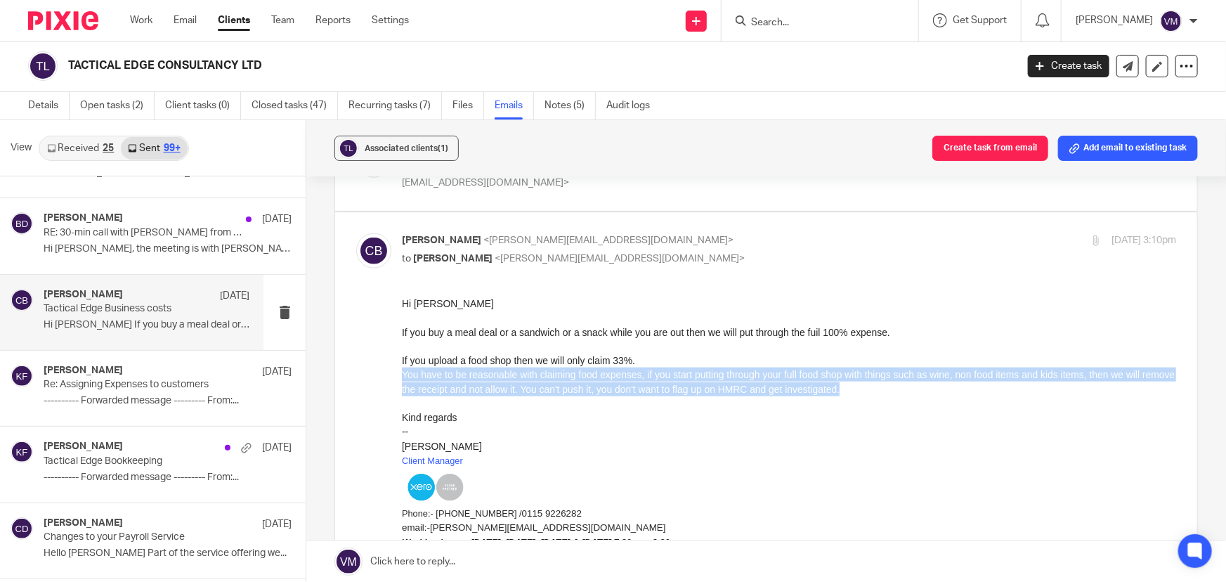
drag, startPoint x: 885, startPoint y: 383, endPoint x: 352, endPoint y: 368, distance: 533.6
click at [402, 368] on html "Hi Sophie If you buy a meal deal or a sandwich or a snack while you are out the…" at bounding box center [789, 496] width 774 height 398
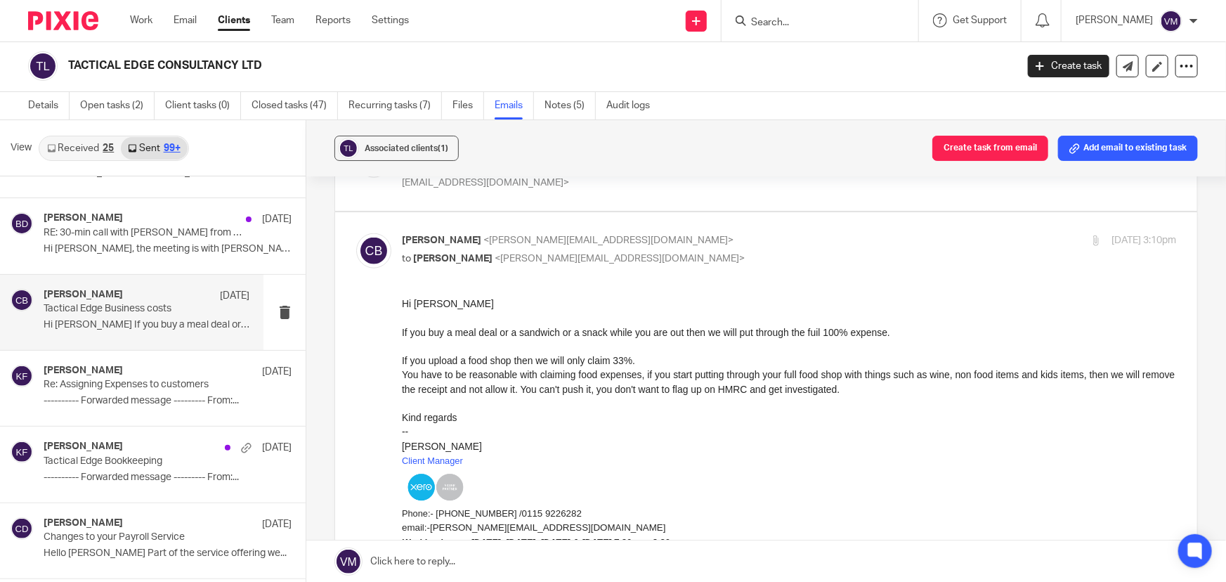
click at [533, 397] on div at bounding box center [789, 403] width 774 height 14
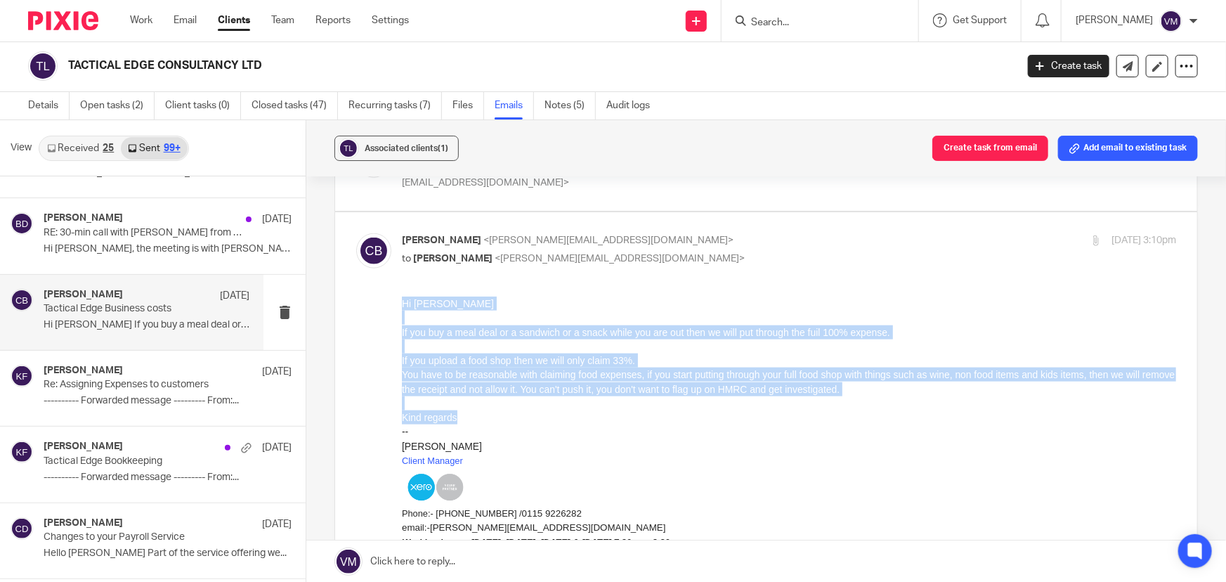
drag, startPoint x: 460, startPoint y: 418, endPoint x: 391, endPoint y: 304, distance: 133.6
click at [402, 304] on html "Hi Sophie If you buy a meal deal or a sandwich or a snack while you are out the…" at bounding box center [789, 496] width 774 height 398
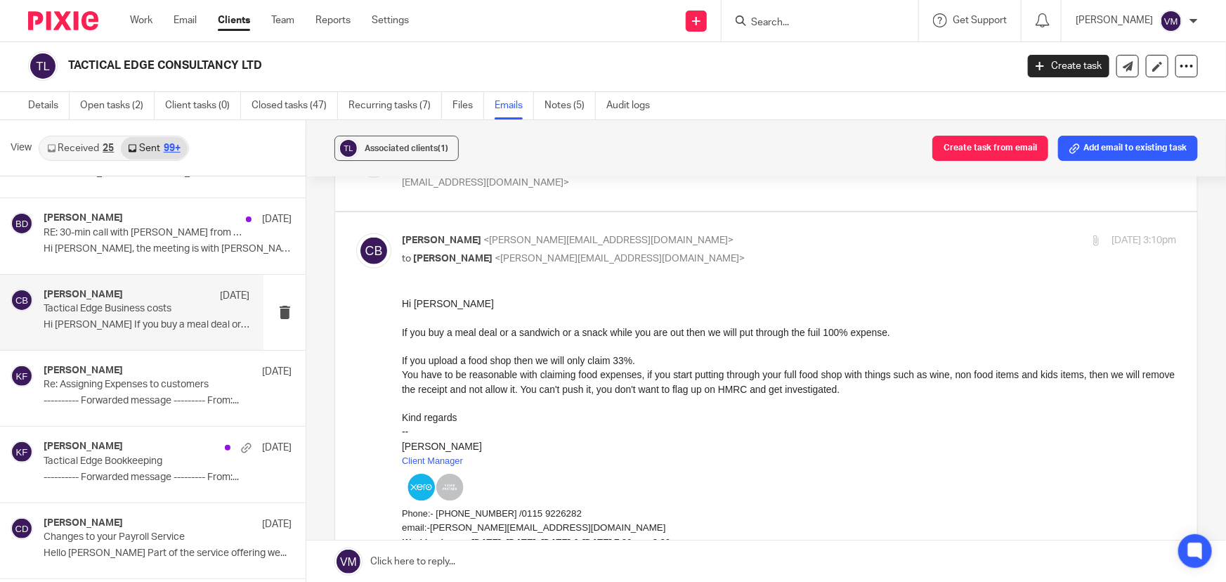
click at [590, 439] on p "Clara Butterworth Client Manager" at bounding box center [789, 454] width 774 height 30
click at [284, 17] on link "Team" at bounding box center [282, 20] width 23 height 14
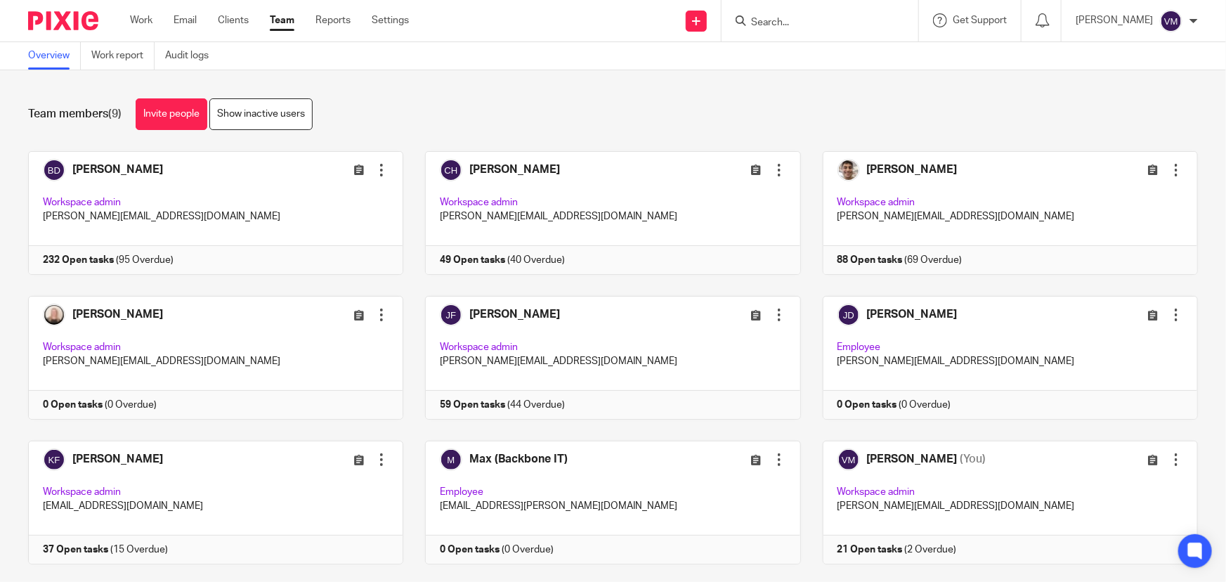
click at [278, 22] on link "Team" at bounding box center [282, 20] width 25 height 14
click at [198, 56] on link "Audit logs" at bounding box center [192, 55] width 54 height 27
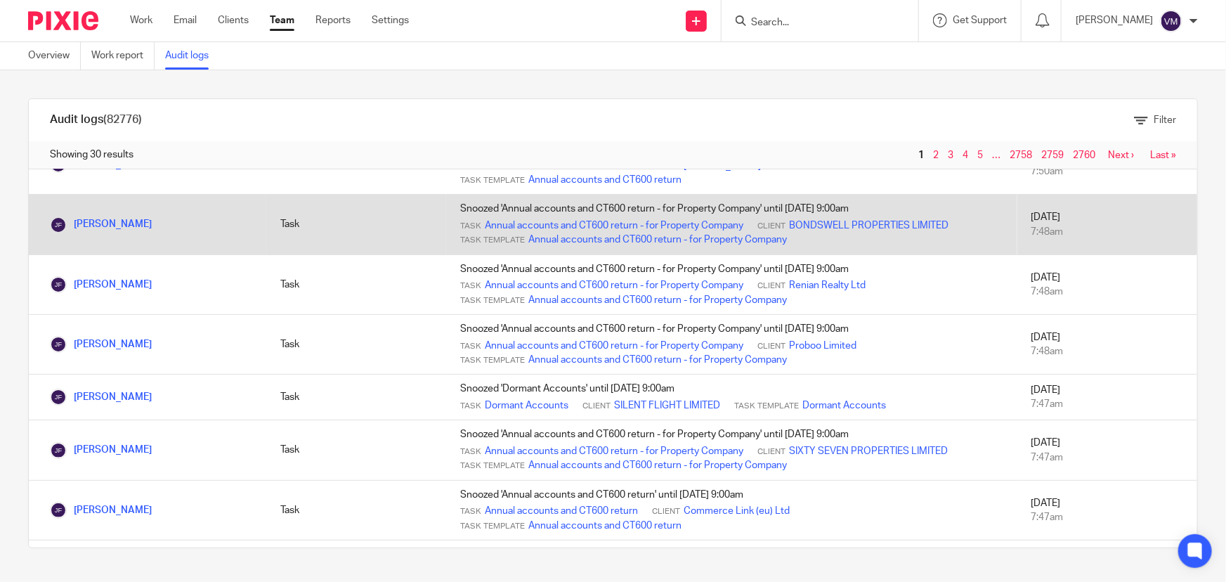
scroll to position [127, 0]
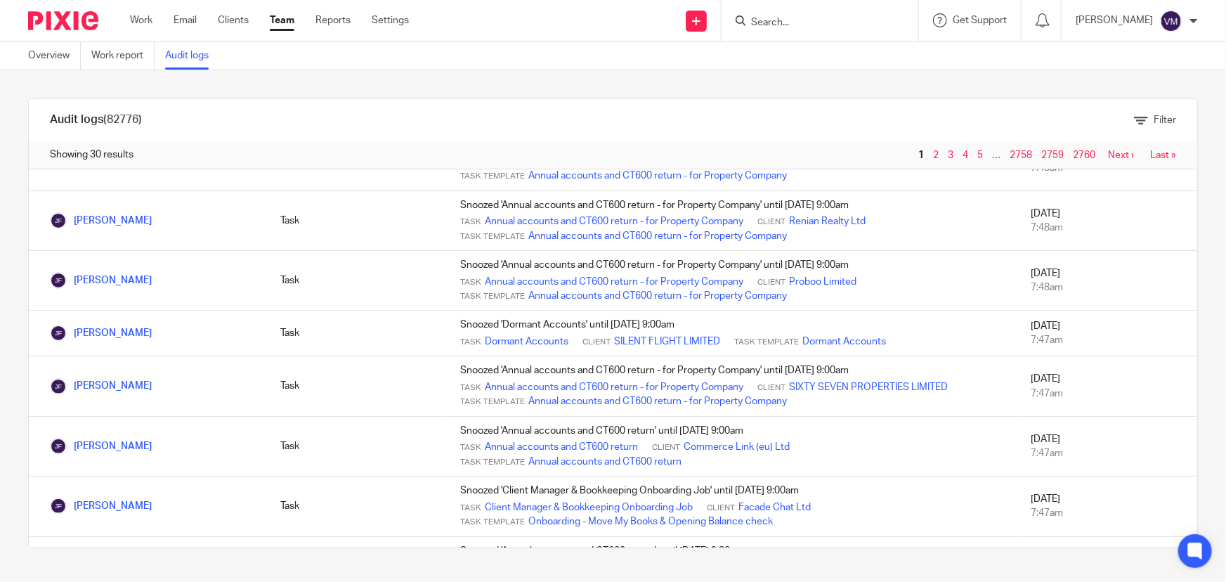
click at [797, 27] on input "Search" at bounding box center [813, 23] width 126 height 13
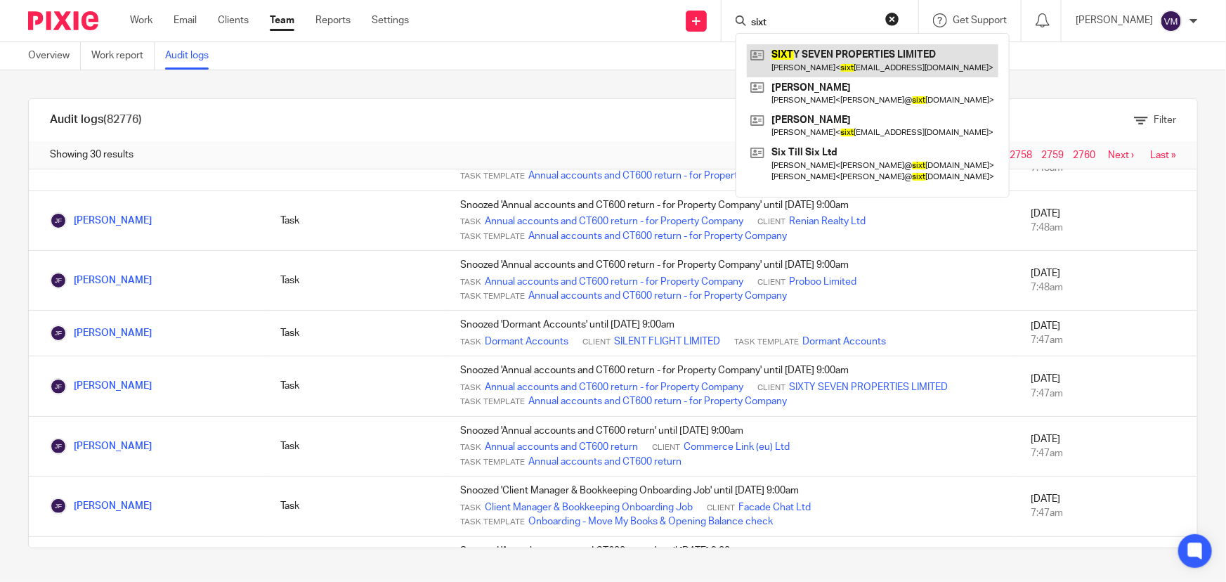
type input "sixt"
click at [812, 51] on link at bounding box center [873, 60] width 252 height 32
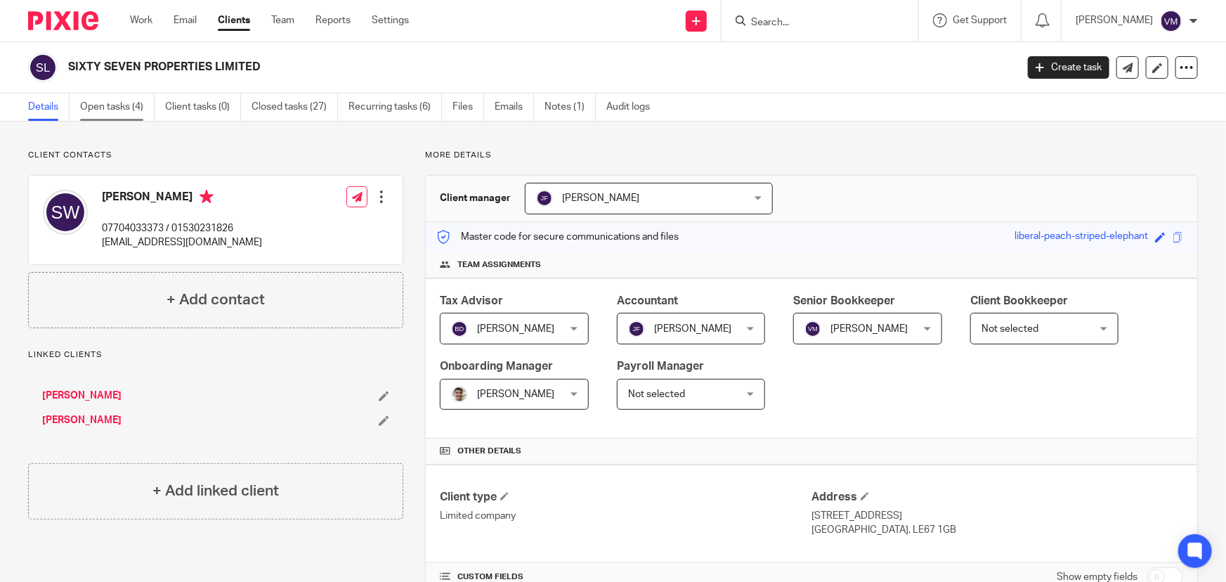
click at [134, 103] on link "Open tasks (4)" at bounding box center [117, 106] width 74 height 27
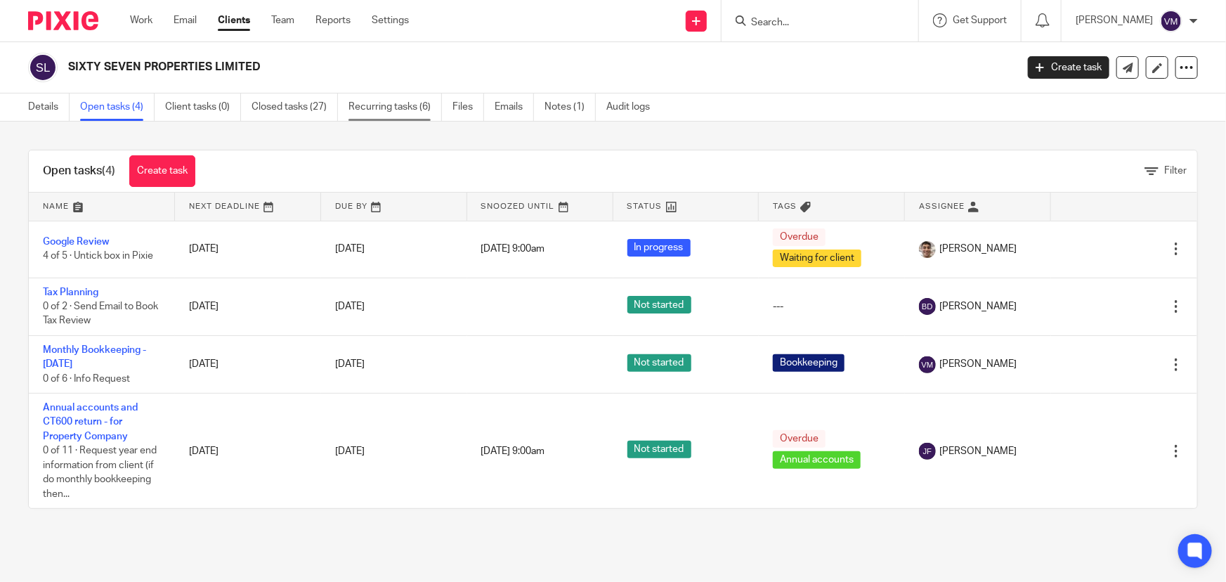
click at [394, 110] on link "Recurring tasks (6)" at bounding box center [395, 106] width 93 height 27
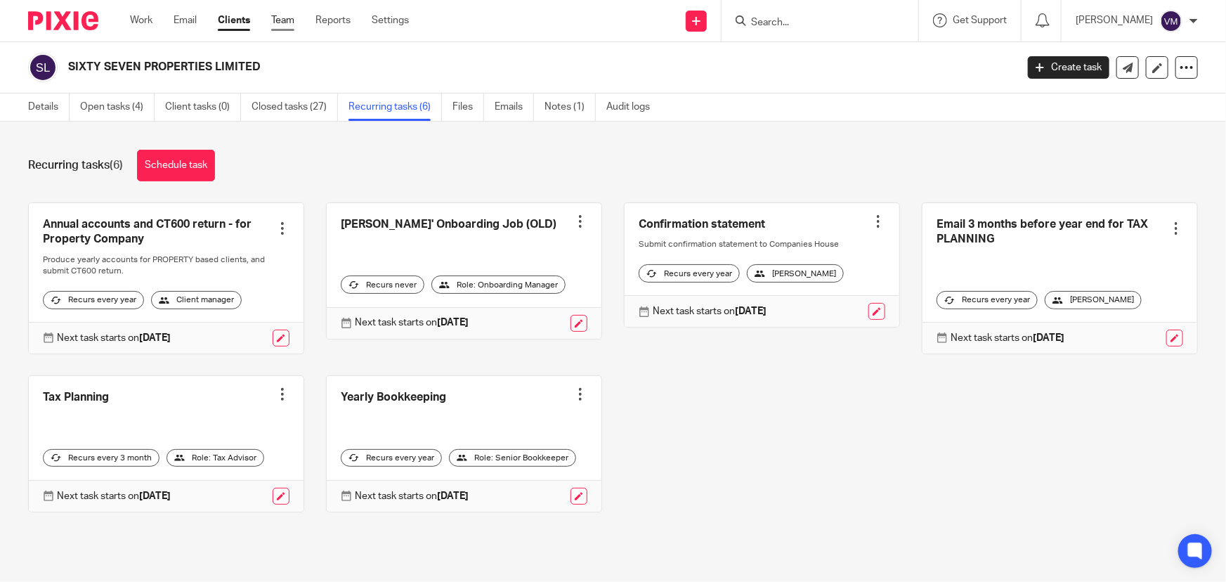
click at [289, 20] on link "Team" at bounding box center [282, 20] width 23 height 14
